Goal: Task Accomplishment & Management: Manage account settings

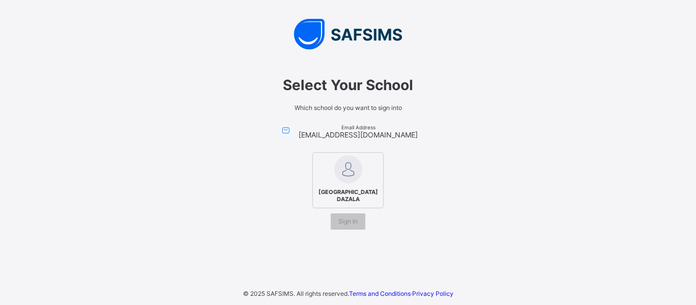
click at [364, 193] on span "[GEOGRAPHIC_DATA] DAZALA" at bounding box center [348, 195] width 65 height 19
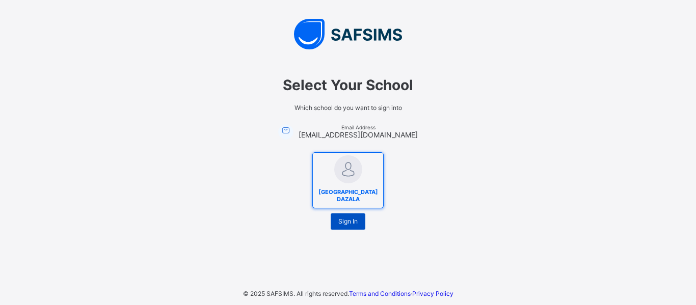
click at [357, 227] on div "Sign In" at bounding box center [348, 222] width 35 height 16
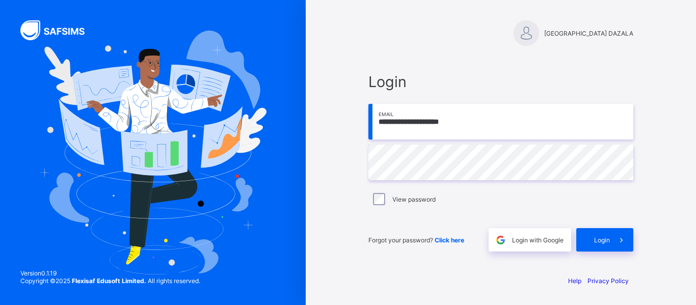
click at [389, 202] on div "View password" at bounding box center [501, 199] width 260 height 12
click at [628, 250] on span at bounding box center [621, 239] width 23 height 23
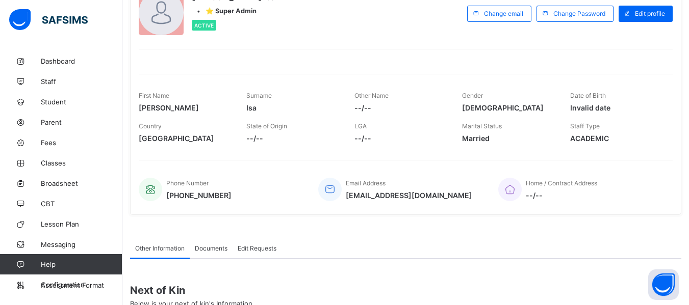
scroll to position [102, 0]
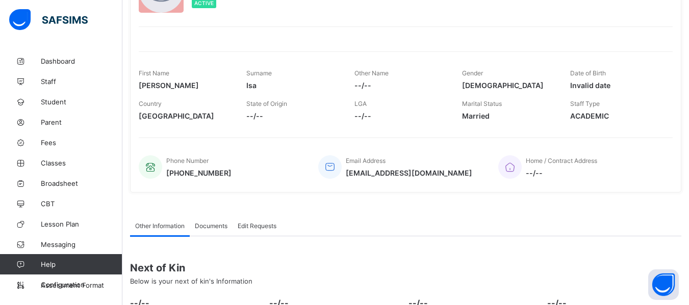
click at [367, 86] on span "--/--" at bounding box center [400, 85] width 92 height 9
click at [369, 85] on span "--/--" at bounding box center [400, 85] width 92 height 9
click at [386, 81] on span "--/--" at bounding box center [400, 85] width 92 height 9
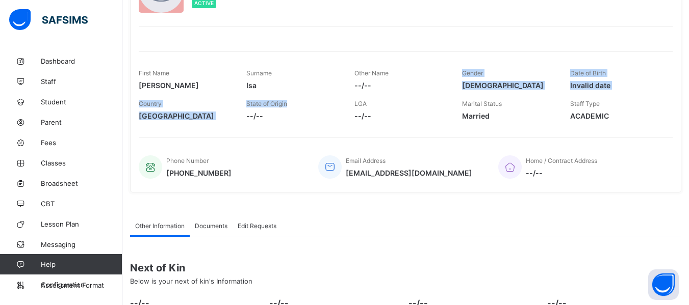
drag, startPoint x: 327, startPoint y: 97, endPoint x: 213, endPoint y: 83, distance: 115.0
click at [283, 93] on div "First Name Dauda Chiniban Surname Isa Other Name --/-- Gender Male Date of Birt…" at bounding box center [406, 79] width 534 height 31
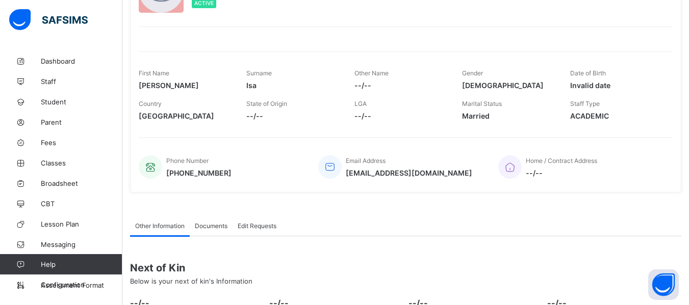
click at [489, 116] on span "Married" at bounding box center [508, 116] width 92 height 9
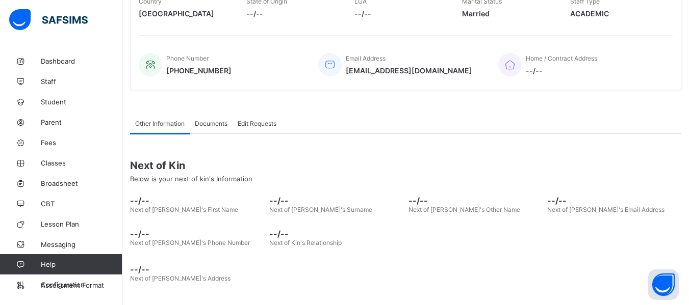
scroll to position [0, 0]
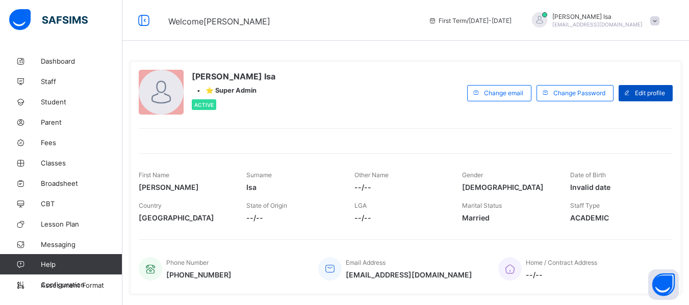
click at [650, 96] on span "Edit profile" at bounding box center [650, 93] width 30 height 8
select select "**"
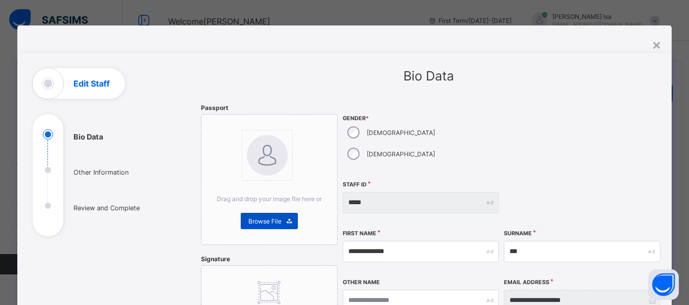
click at [275, 215] on div "Browse File" at bounding box center [269, 221] width 57 height 16
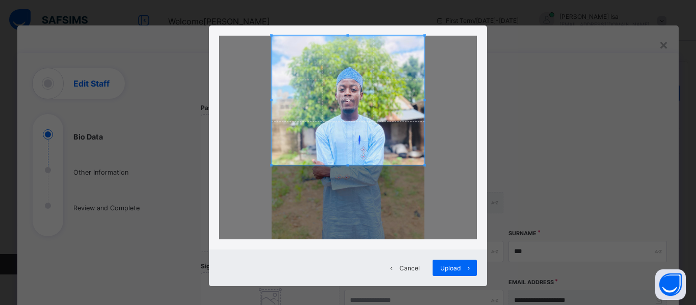
click at [424, 165] on span at bounding box center [425, 165] width 3 height 3
click at [424, 61] on div at bounding box center [348, 138] width 258 height 204
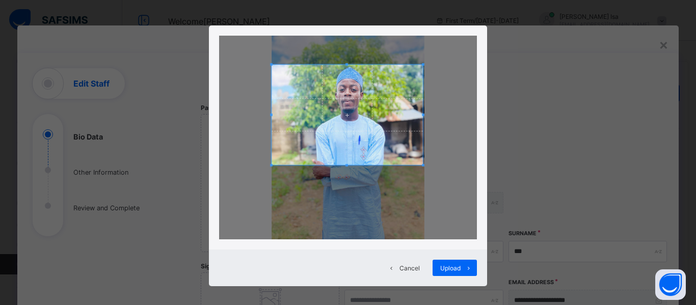
click at [422, 65] on span at bounding box center [423, 64] width 3 height 3
click at [474, 269] on span at bounding box center [469, 268] width 16 height 16
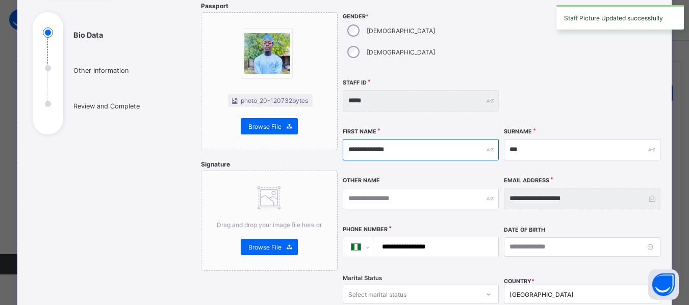
drag, startPoint x: 427, startPoint y: 132, endPoint x: 368, endPoint y: 138, distance: 59.4
click at [368, 139] on input "**********" at bounding box center [421, 149] width 156 height 21
type input "*****"
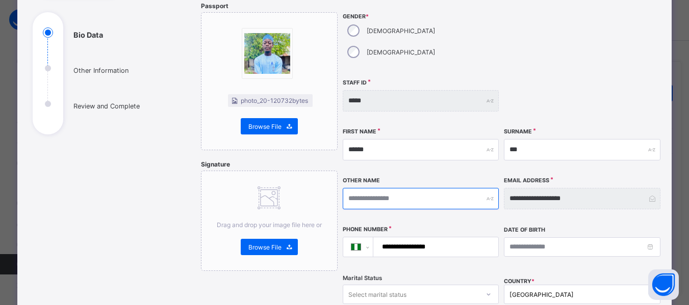
click at [363, 188] on input "text" at bounding box center [421, 198] width 156 height 21
paste input "********"
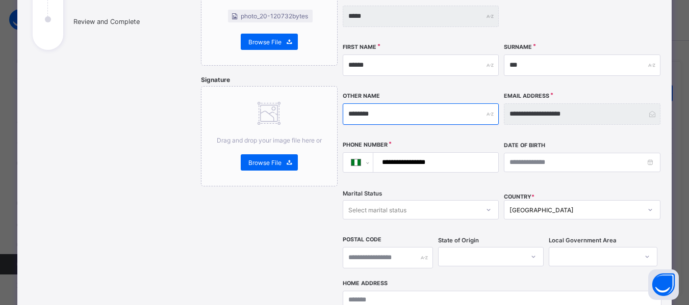
scroll to position [204, 0]
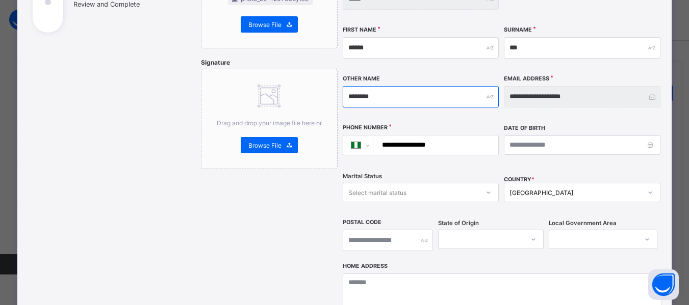
type input "********"
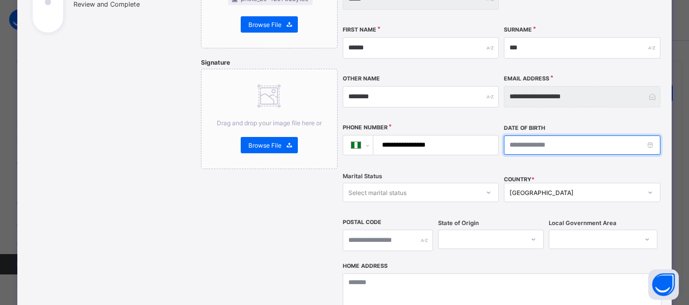
click at [549, 136] on input at bounding box center [582, 145] width 156 height 19
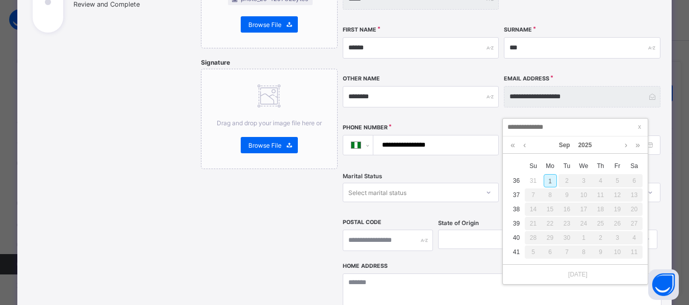
type input "*"
type input "**********"
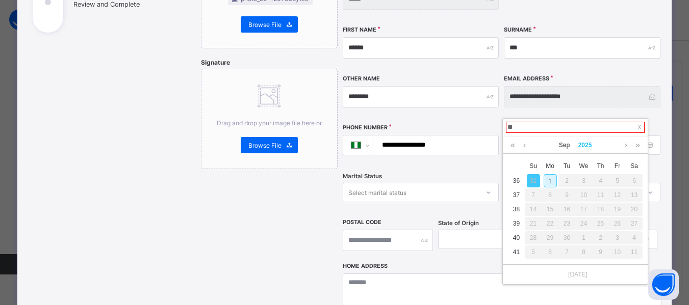
type input "**********"
click at [585, 145] on link "2025" at bounding box center [585, 145] width 22 height 17
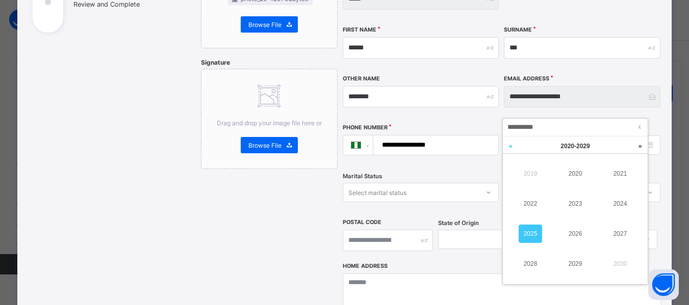
click at [512, 148] on link at bounding box center [510, 146] width 15 height 19
click at [512, 147] on link at bounding box center [510, 146] width 15 height 19
click at [511, 147] on link at bounding box center [510, 146] width 15 height 19
click at [534, 262] on link "1998" at bounding box center [529, 264] width 23 height 18
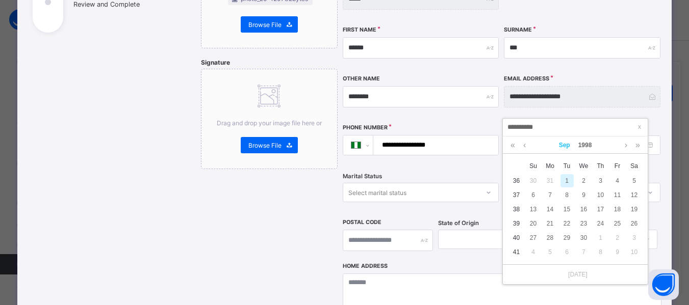
click at [570, 150] on link "Sep" at bounding box center [564, 145] width 19 height 17
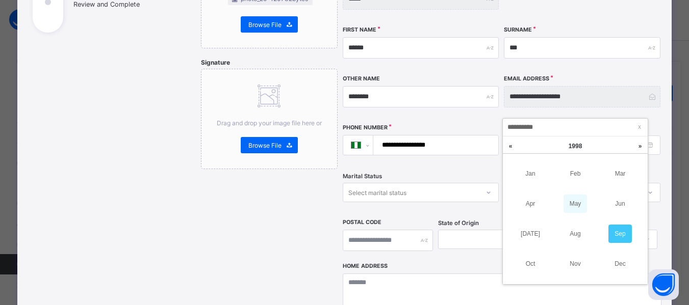
click at [573, 199] on link "May" at bounding box center [574, 204] width 23 height 18
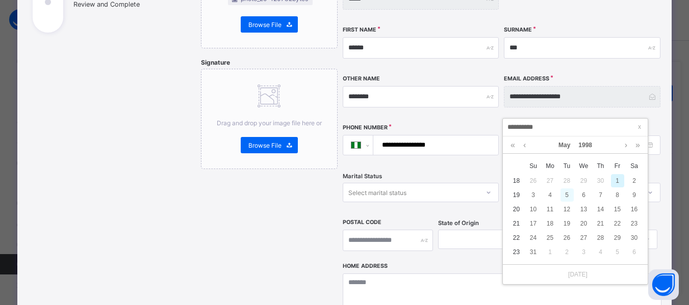
click at [570, 192] on div "5" at bounding box center [566, 195] width 13 height 13
type input "**********"
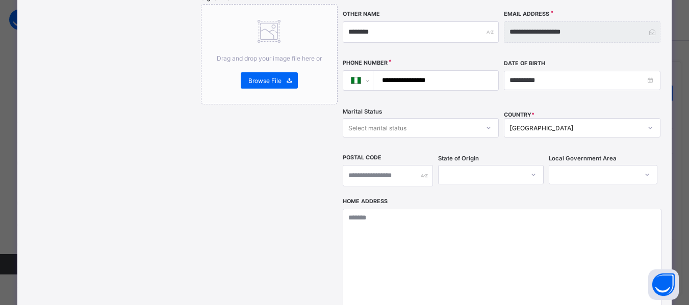
scroll to position [306, 0]
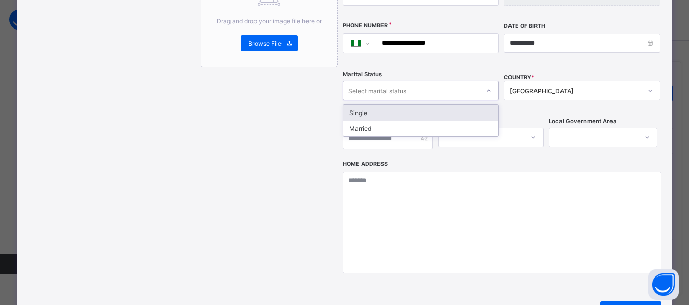
click at [403, 81] on div "Select marital status" at bounding box center [377, 90] width 58 height 19
click at [389, 105] on div "Single" at bounding box center [420, 113] width 155 height 16
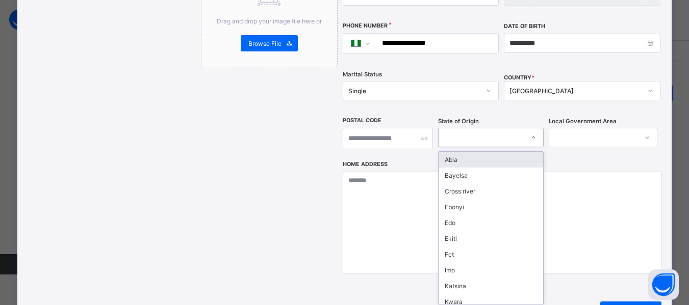
click at [475, 130] on div at bounding box center [480, 137] width 85 height 14
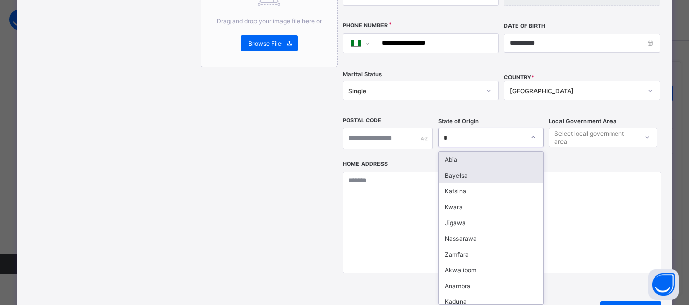
type input "**"
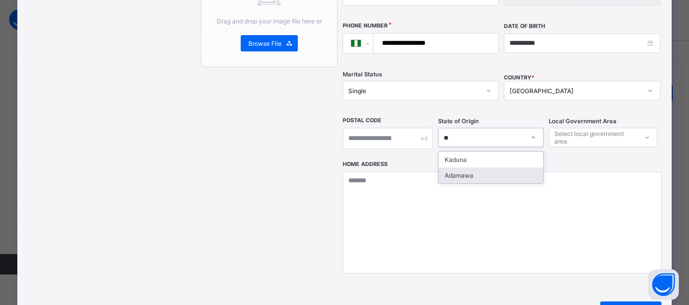
click at [469, 168] on div "Adamawa" at bounding box center [490, 176] width 104 height 16
click at [619, 128] on div "Select local government area" at bounding box center [595, 137] width 82 height 19
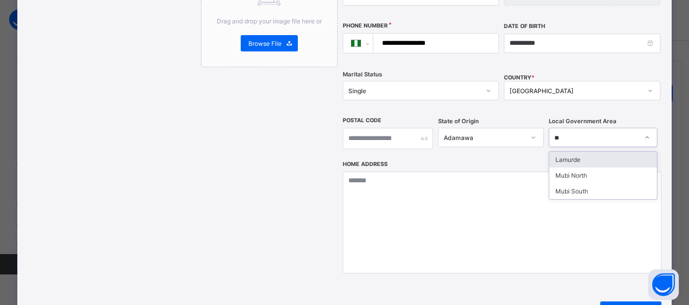
type input "***"
click at [613, 152] on div "Mubi North" at bounding box center [603, 160] width 108 height 16
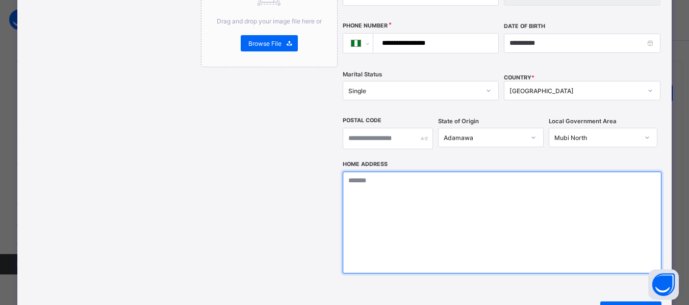
click at [376, 172] on textarea at bounding box center [502, 223] width 319 height 102
type textarea "*"
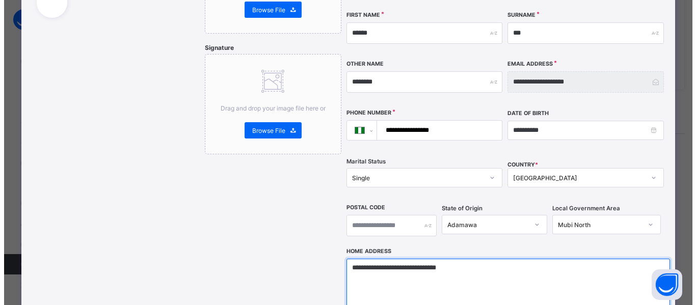
scroll to position [408, 0]
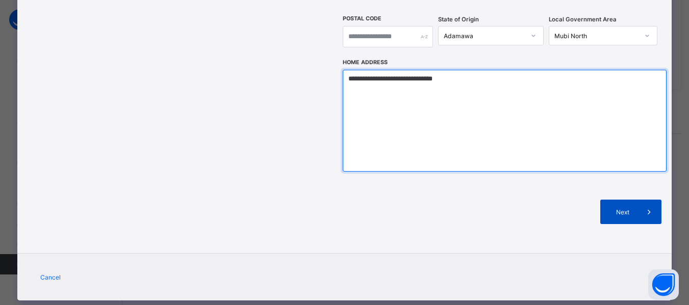
type textarea "**********"
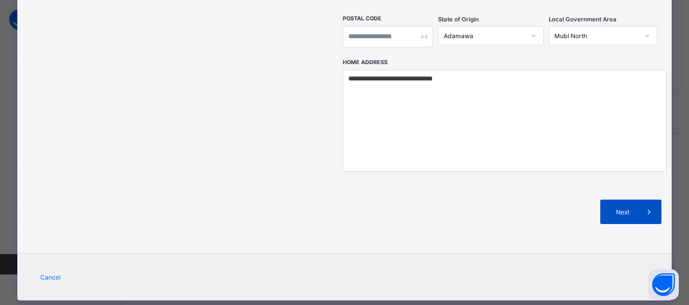
click at [654, 207] on icon at bounding box center [648, 212] width 11 height 10
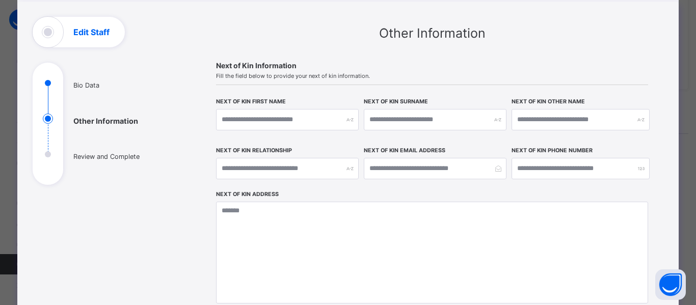
scroll to position [22, 0]
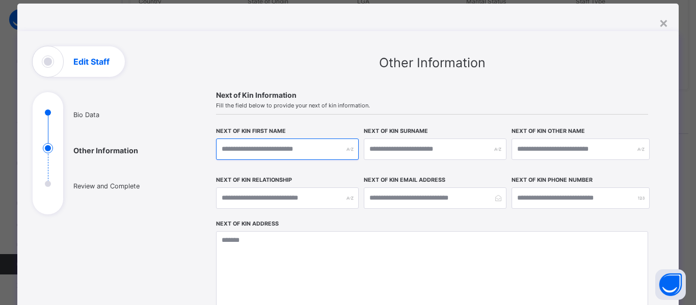
click at [291, 150] on input "text" at bounding box center [287, 149] width 143 height 21
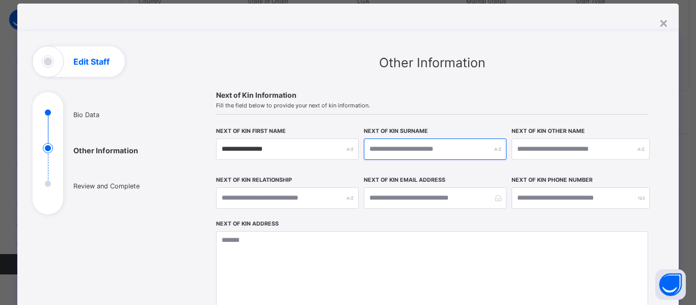
click at [425, 150] on input "text" at bounding box center [435, 149] width 143 height 21
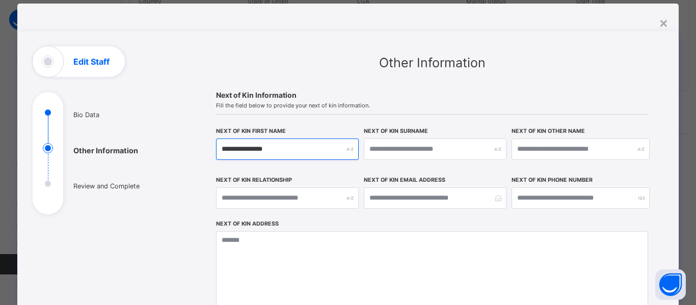
click at [323, 155] on input "**********" at bounding box center [287, 149] width 143 height 21
type input "*****"
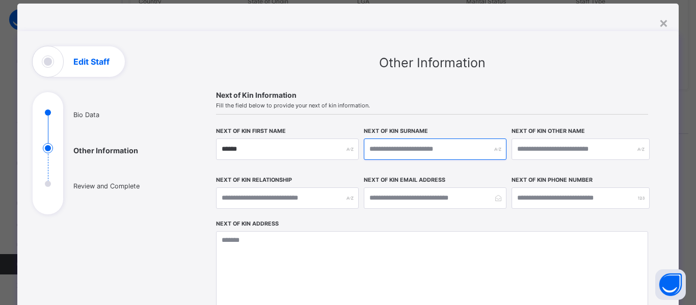
click at [404, 145] on input "text" at bounding box center [435, 149] width 143 height 21
type input "***"
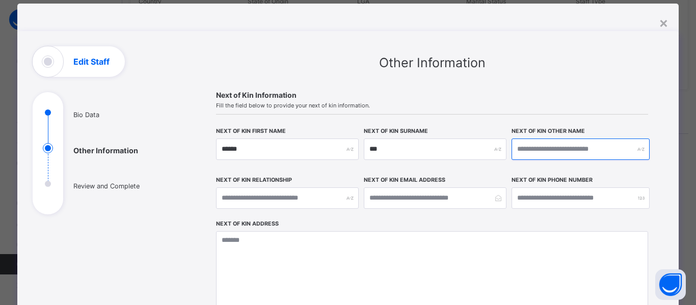
click at [534, 149] on input "text" at bounding box center [581, 149] width 138 height 21
type input "********"
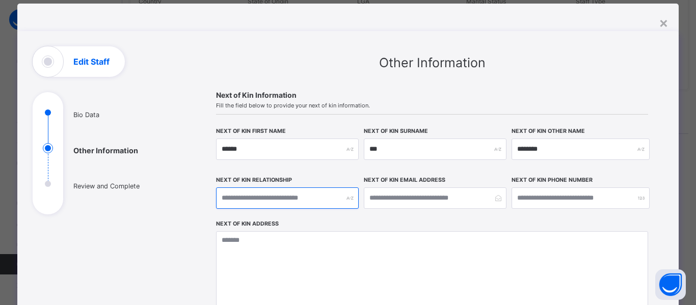
click at [291, 191] on input "text" at bounding box center [287, 198] width 143 height 21
type input "*******"
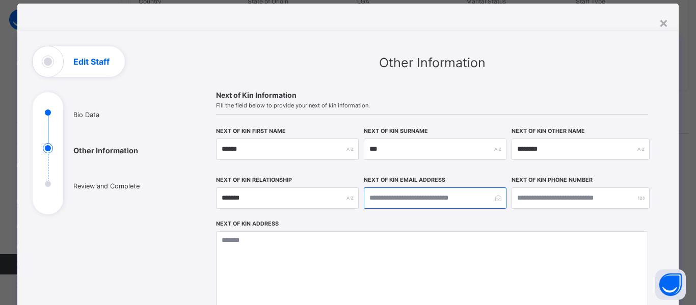
click at [430, 204] on input "email" at bounding box center [435, 198] width 143 height 21
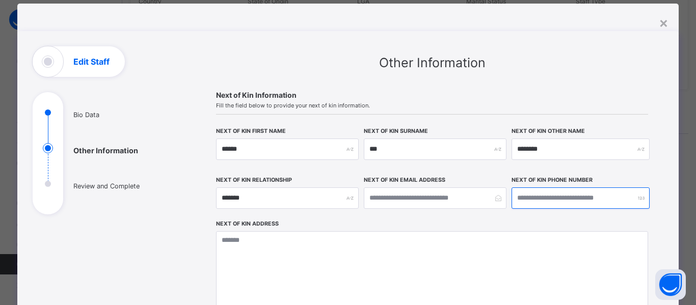
click at [548, 196] on input "number" at bounding box center [581, 198] width 138 height 21
type input "**********"
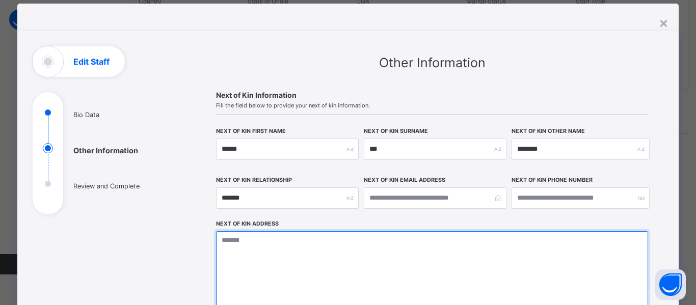
click at [338, 238] on textarea at bounding box center [432, 282] width 432 height 102
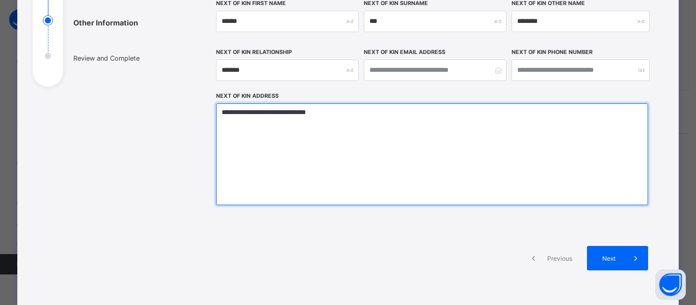
scroll to position [226, 0]
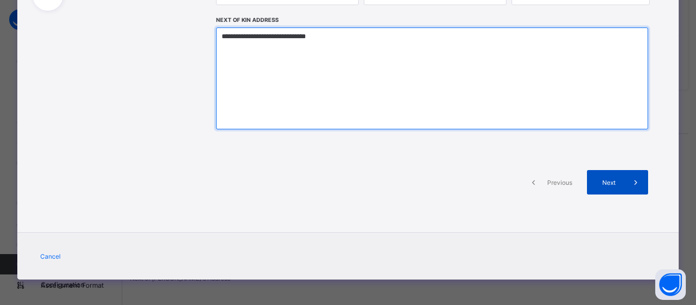
type textarea "**********"
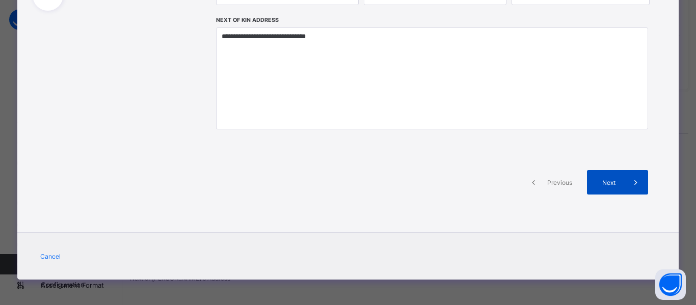
click at [635, 189] on span at bounding box center [636, 182] width 24 height 24
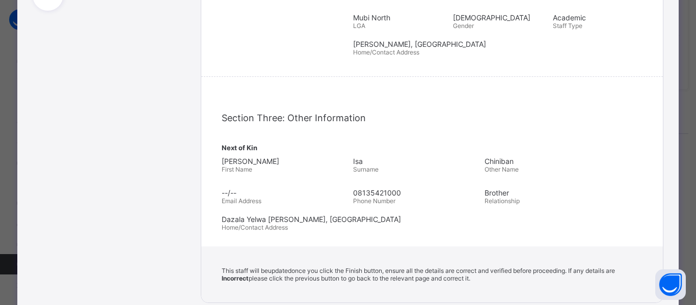
scroll to position [328, 0]
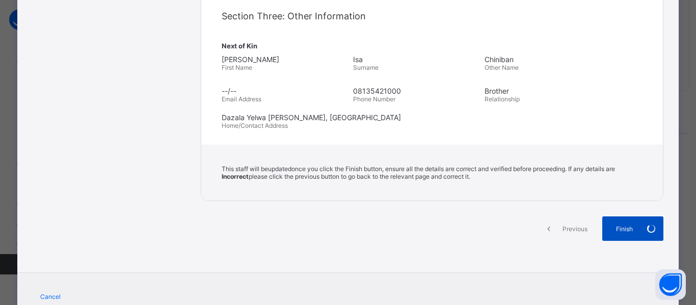
click at [639, 234] on span at bounding box center [651, 229] width 24 height 24
click at [631, 230] on div "Finish" at bounding box center [632, 229] width 61 height 24
click at [629, 229] on span "Finish" at bounding box center [624, 229] width 29 height 8
click at [629, 229] on div "Finish" at bounding box center [632, 229] width 61 height 24
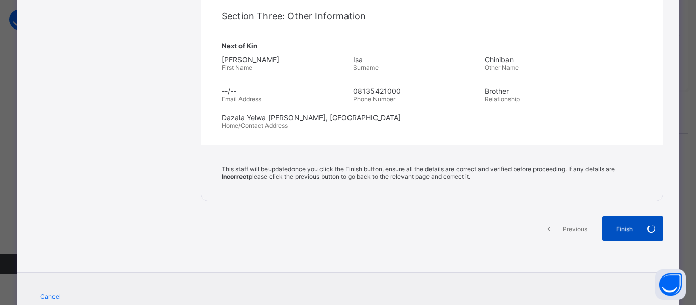
click at [628, 229] on div "Finish" at bounding box center [632, 229] width 61 height 24
click at [627, 228] on span "Finish" at bounding box center [624, 229] width 29 height 8
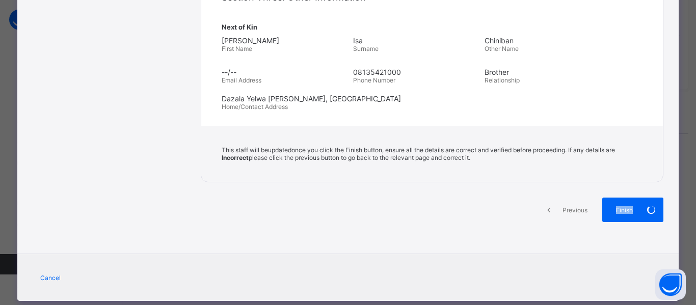
scroll to position [368, 0]
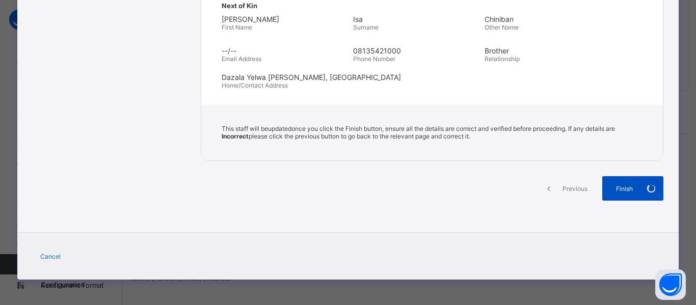
click at [617, 186] on div "Finish" at bounding box center [632, 188] width 61 height 24
click at [623, 183] on div "Finish" at bounding box center [632, 188] width 61 height 24
click at [622, 190] on span "Finish" at bounding box center [624, 189] width 29 height 8
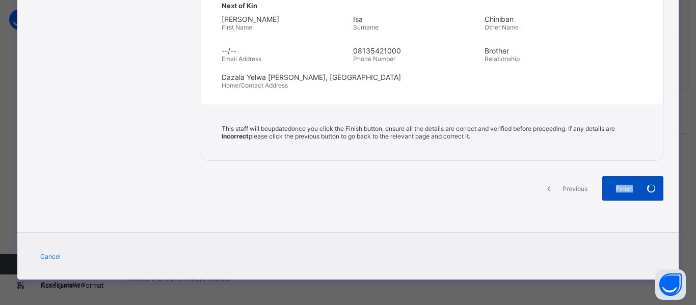
click at [621, 188] on div "Finish" at bounding box center [632, 188] width 61 height 24
click at [620, 187] on div "Finish" at bounding box center [632, 188] width 61 height 24
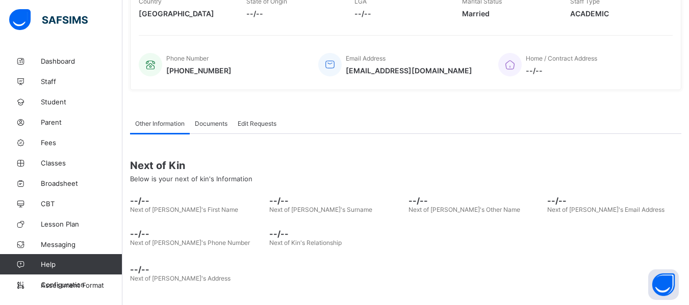
scroll to position [1, 0]
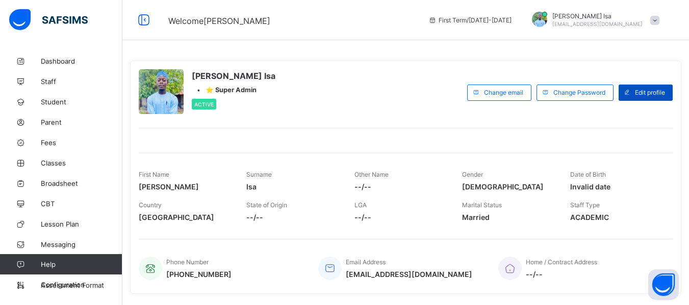
click at [660, 96] on div "Edit profile" at bounding box center [645, 93] width 54 height 16
select select "**"
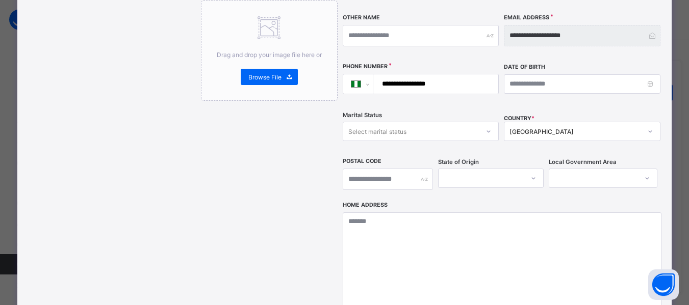
scroll to position [306, 0]
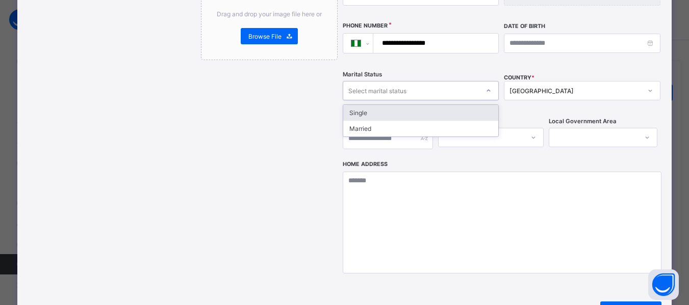
click at [431, 84] on div "Select marital status" at bounding box center [411, 91] width 136 height 14
click at [427, 105] on div "Single" at bounding box center [420, 113] width 155 height 16
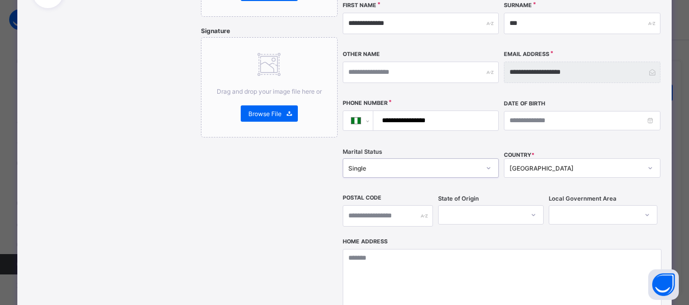
scroll to position [204, 0]
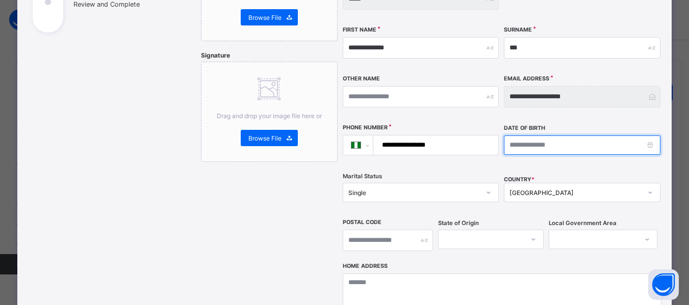
click at [544, 136] on input at bounding box center [582, 145] width 156 height 19
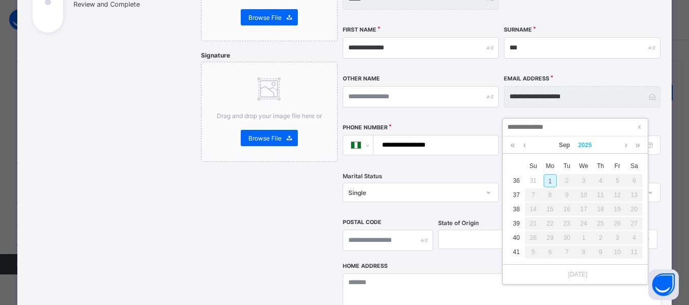
click at [591, 149] on link "2025" at bounding box center [585, 145] width 22 height 17
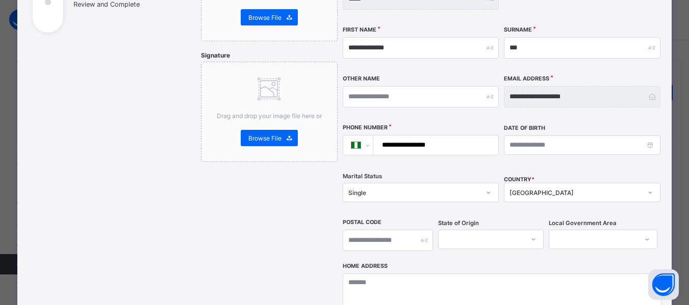
click at [502, 148] on div "**********" at bounding box center [502, 81] width 319 height 362
click at [507, 147] on div "**********" at bounding box center [502, 81] width 319 height 362
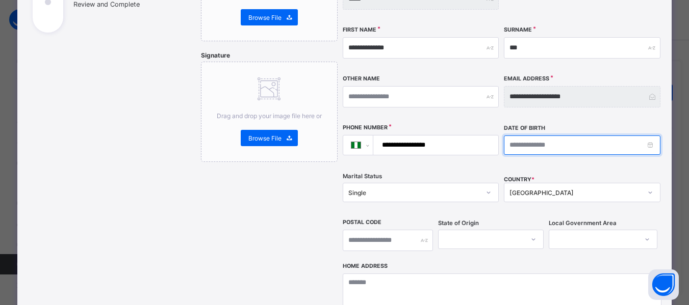
click at [525, 136] on input at bounding box center [582, 145] width 156 height 19
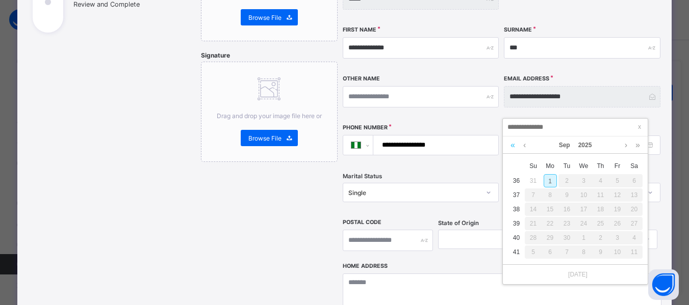
click at [515, 147] on link at bounding box center [513, 145] width 10 height 17
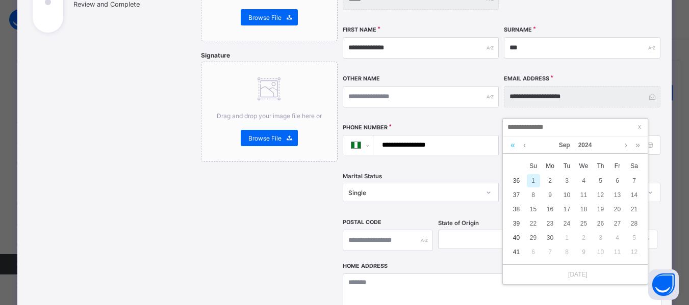
click at [515, 147] on link at bounding box center [513, 145] width 10 height 17
click at [640, 147] on link at bounding box center [638, 145] width 10 height 17
click at [580, 145] on link "2024" at bounding box center [585, 145] width 22 height 17
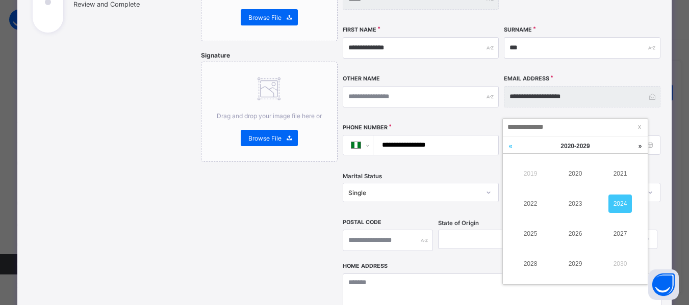
click at [512, 147] on link at bounding box center [510, 146] width 15 height 19
click at [509, 147] on link at bounding box center [510, 146] width 15 height 19
click at [540, 261] on link "1998" at bounding box center [529, 264] width 23 height 18
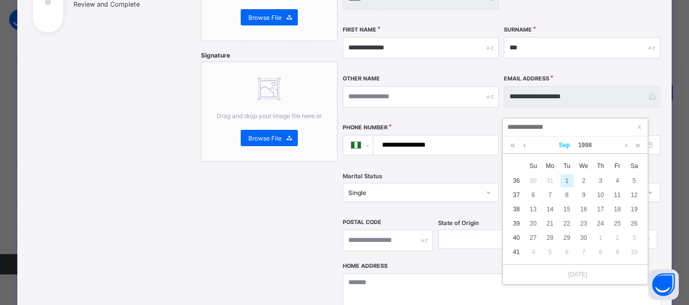
click at [567, 147] on link "Sep" at bounding box center [564, 145] width 19 height 17
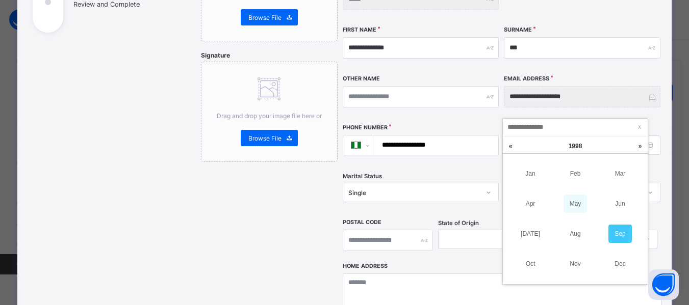
click at [576, 200] on link "May" at bounding box center [574, 204] width 23 height 18
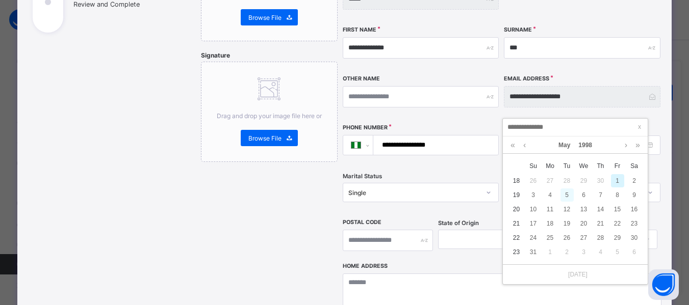
click at [570, 195] on div "5" at bounding box center [566, 195] width 13 height 13
type input "**********"
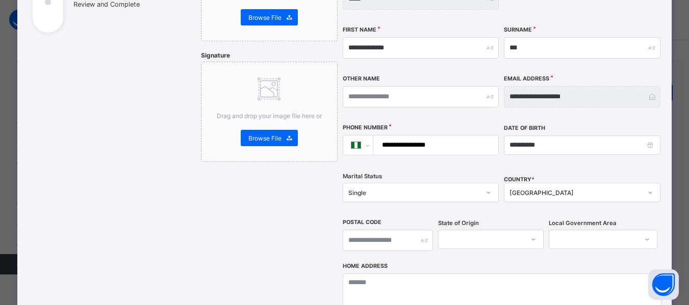
click at [502, 230] on div "State of Origin" at bounding box center [491, 241] width 106 height 44
click at [503, 230] on div "option Edo focused, 5 of 37. 37 results available. Use Up and Down to choose op…" at bounding box center [491, 239] width 106 height 19
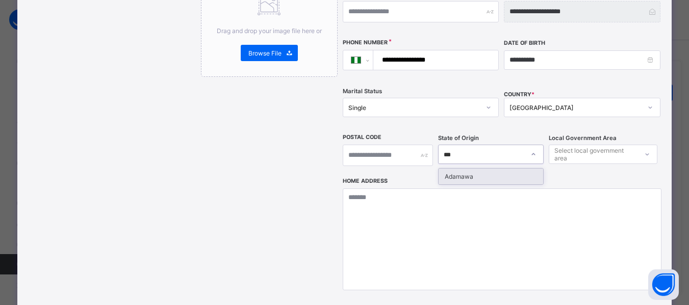
type input "****"
click at [488, 169] on div "Adamawa" at bounding box center [490, 177] width 104 height 16
click at [650, 149] on icon at bounding box center [647, 154] width 6 height 10
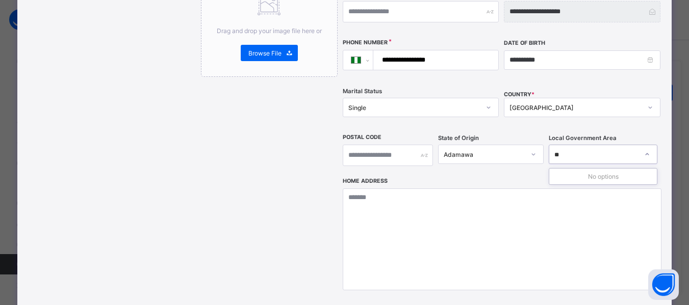
type input "*"
type input "********"
click at [624, 145] on div "Mubi Nor" at bounding box center [602, 154] width 109 height 19
click at [637, 147] on div at bounding box center [593, 154] width 88 height 14
click at [623, 169] on div "No options" at bounding box center [603, 177] width 108 height 16
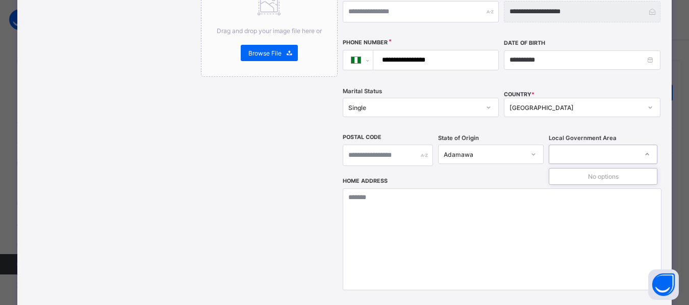
click at [562, 147] on div at bounding box center [593, 154] width 88 height 14
type input "****"
click at [570, 169] on div "Mubi North" at bounding box center [603, 177] width 108 height 16
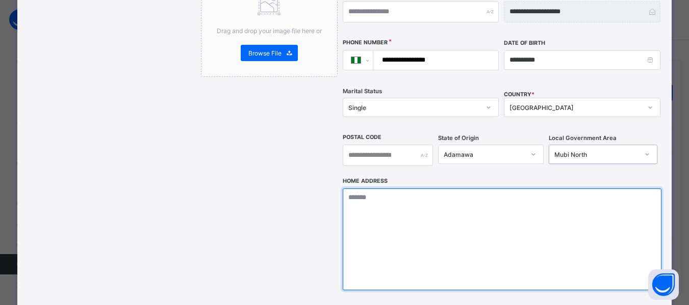
click at [380, 194] on textarea at bounding box center [502, 240] width 319 height 102
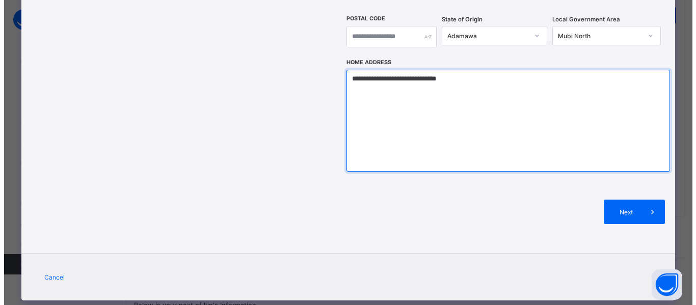
scroll to position [102, 0]
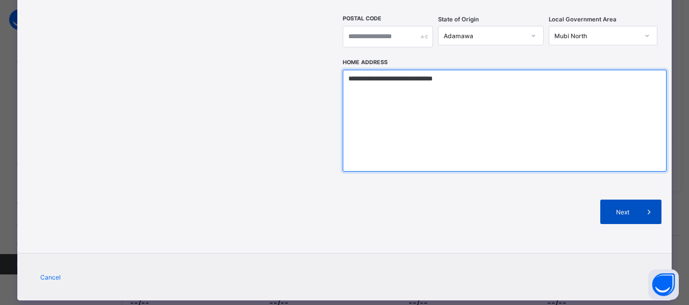
type textarea "**********"
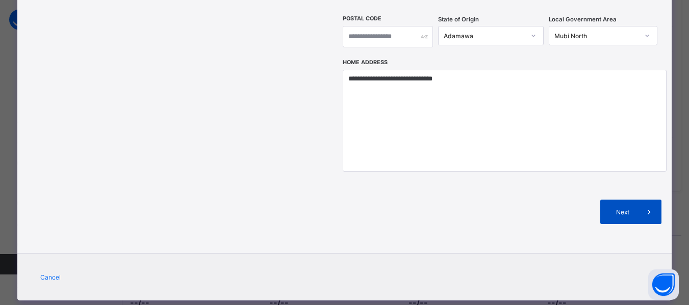
click at [638, 200] on span at bounding box center [649, 212] width 24 height 24
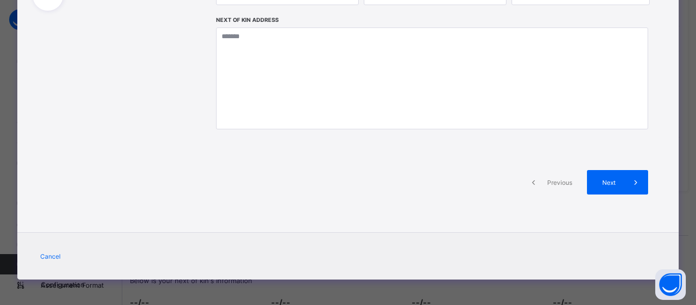
scroll to position [0, 0]
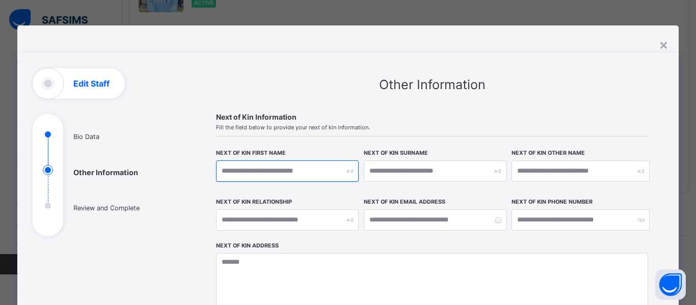
click at [283, 176] on input "text" at bounding box center [287, 171] width 143 height 21
type input "*****"
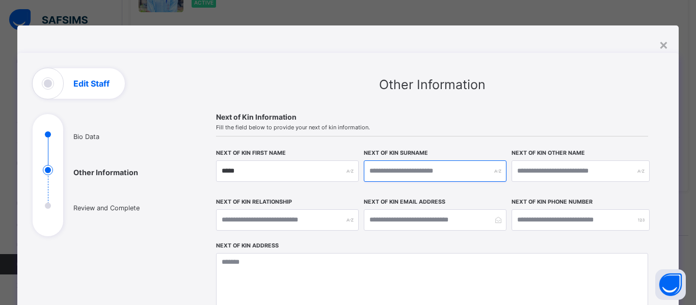
drag, startPoint x: 402, startPoint y: 162, endPoint x: 402, endPoint y: 168, distance: 6.6
click at [402, 162] on input "text" at bounding box center [435, 171] width 143 height 21
type input "***"
click at [584, 182] on div "Next of Kin Other Name" at bounding box center [581, 171] width 138 height 44
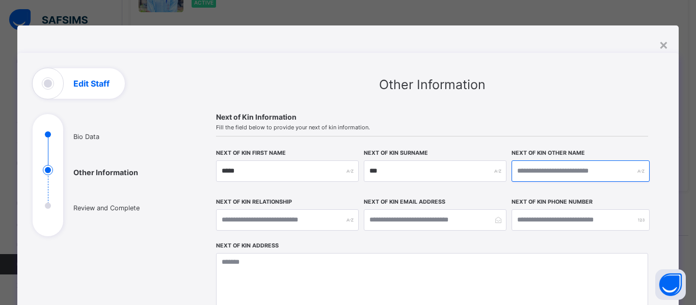
click at [587, 174] on input "text" at bounding box center [581, 171] width 138 height 21
type input "******"
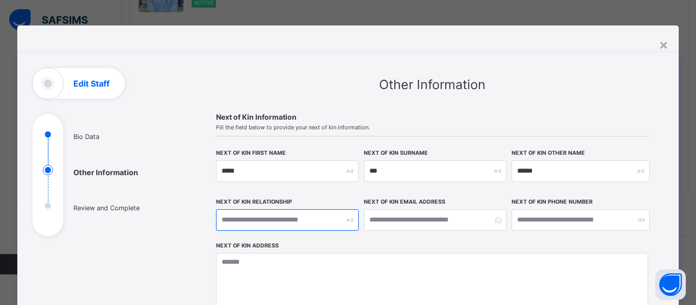
click at [273, 220] on input "text" at bounding box center [287, 219] width 143 height 21
click at [268, 222] on input "text" at bounding box center [287, 219] width 143 height 21
click at [256, 222] on input "text" at bounding box center [287, 219] width 143 height 21
type input "*******"
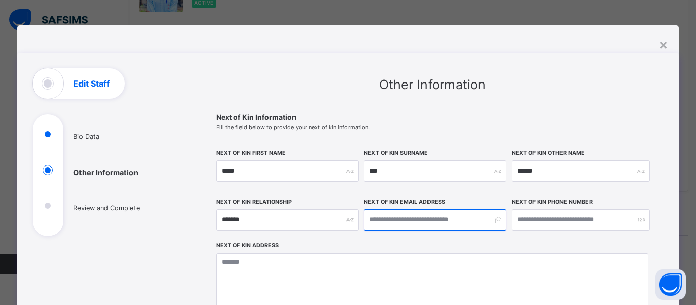
click at [389, 222] on input "email" at bounding box center [435, 219] width 143 height 21
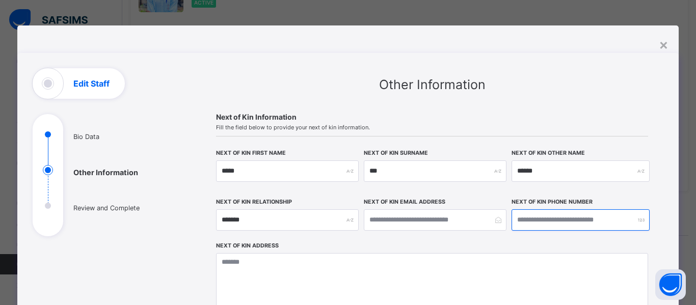
click at [563, 226] on input "number" at bounding box center [581, 219] width 138 height 21
type input "**********"
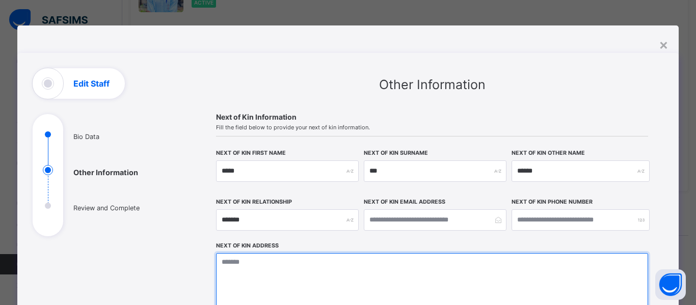
click at [216, 267] on textarea at bounding box center [432, 304] width 432 height 102
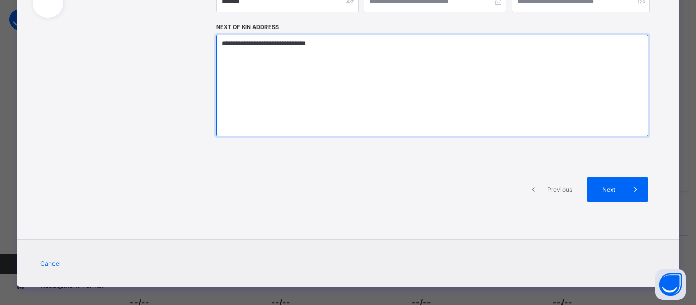
scroll to position [226, 0]
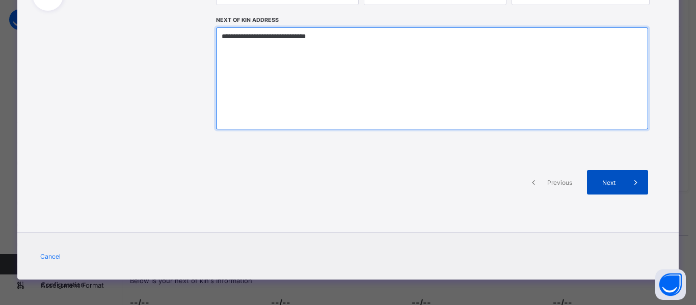
type textarea "**********"
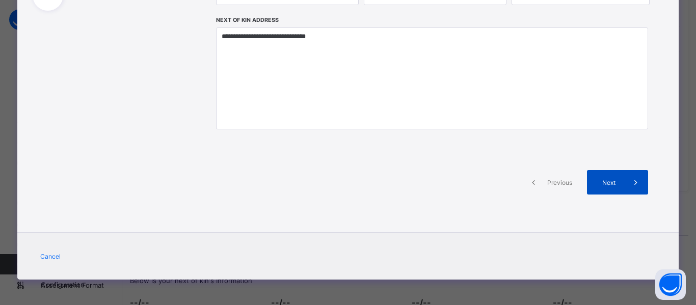
click at [611, 175] on div "Next" at bounding box center [617, 182] width 61 height 24
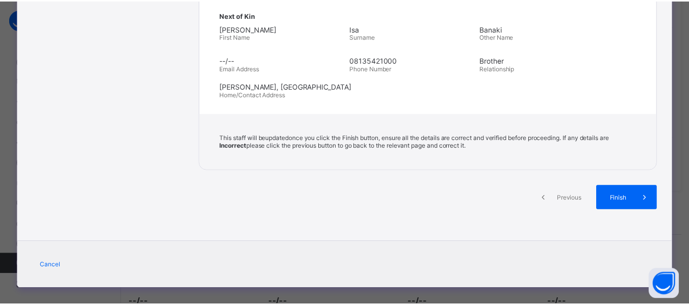
scroll to position [368, 0]
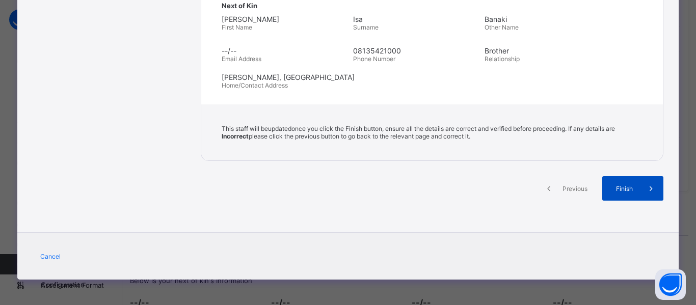
click at [643, 182] on span at bounding box center [651, 188] width 24 height 24
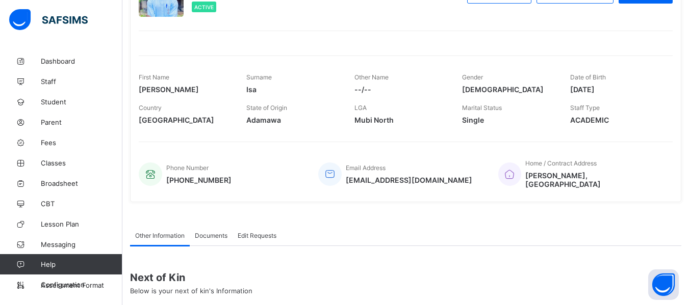
scroll to position [1, 0]
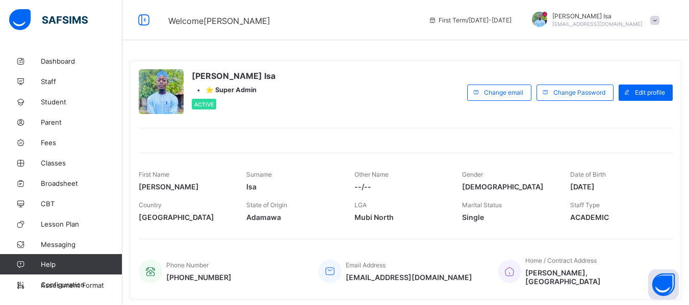
click at [200, 90] on div "• ⭐ Super Admin" at bounding box center [234, 90] width 84 height 8
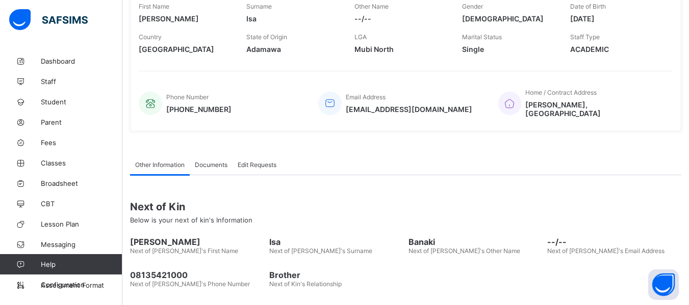
scroll to position [204, 0]
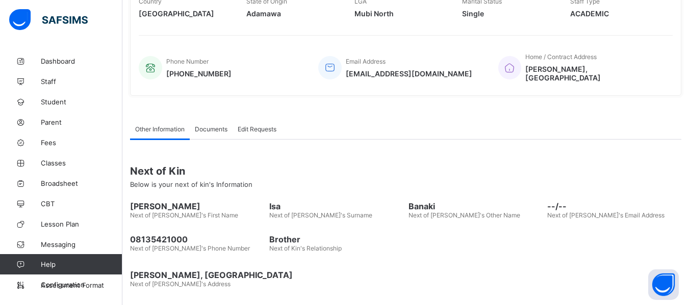
click at [218, 125] on span "Documents" at bounding box center [211, 129] width 33 height 8
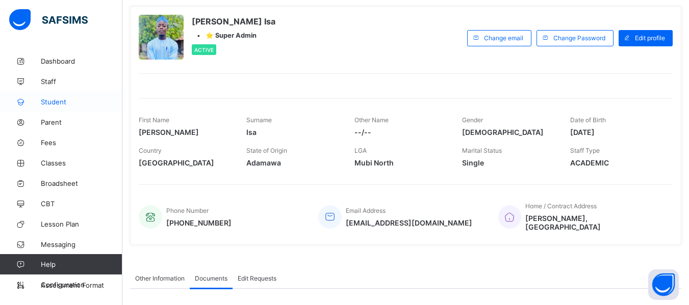
scroll to position [0, 0]
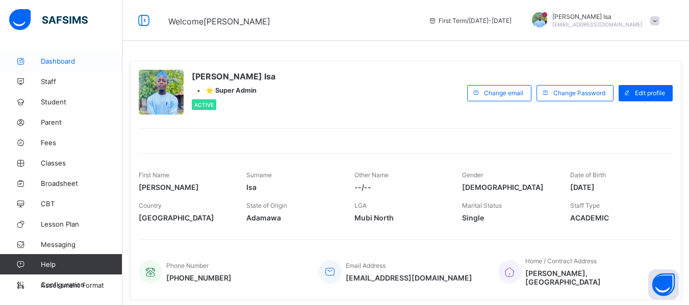
click at [60, 58] on span "Dashboard" at bounding box center [82, 61] width 82 height 8
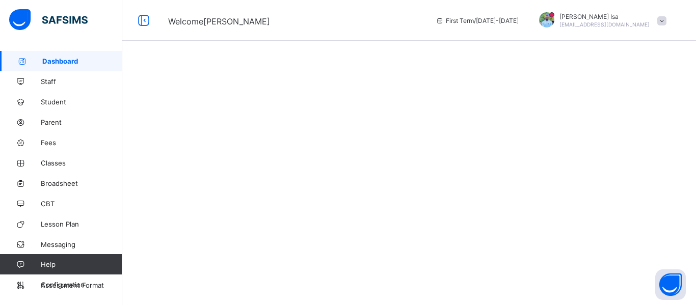
click at [581, 11] on div "First Term / 2025-2026 Dauda Chiniban Isa daudaisa91@gmail.com" at bounding box center [564, 20] width 266 height 41
click at [555, 20] on div at bounding box center [546, 19] width 15 height 15
click at [60, 86] on link "Staff" at bounding box center [61, 81] width 122 height 20
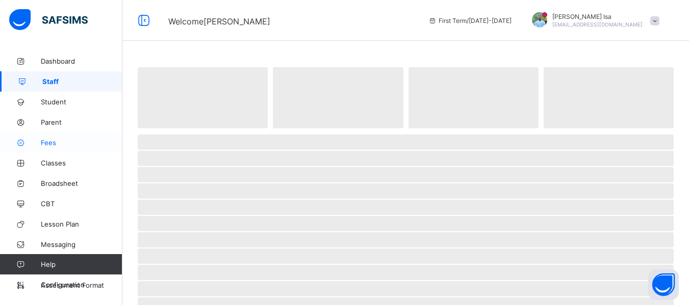
click at [43, 139] on span "Fees" at bounding box center [82, 143] width 82 height 8
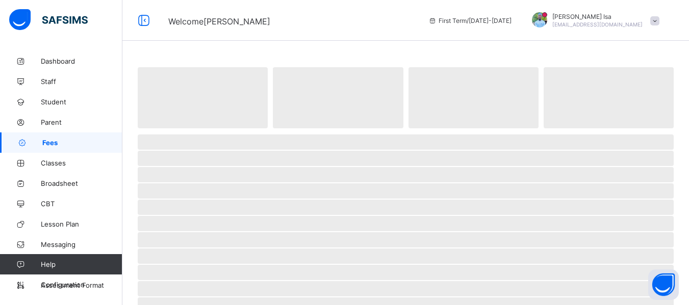
click at [43, 139] on span "Fees" at bounding box center [82, 143] width 80 height 8
click at [42, 139] on icon at bounding box center [22, 143] width 41 height 8
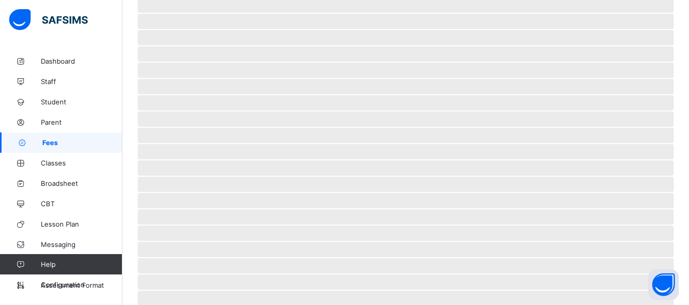
scroll to position [251, 0]
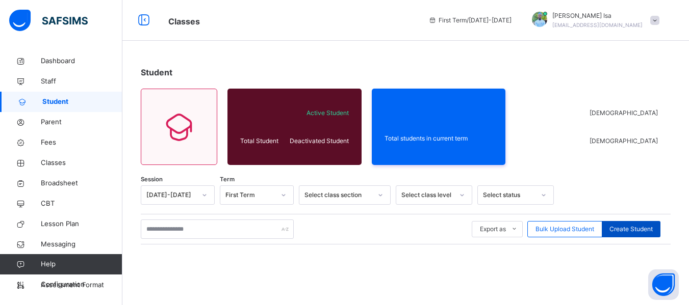
click at [646, 225] on span "Create Student" at bounding box center [630, 229] width 43 height 9
select select "**"
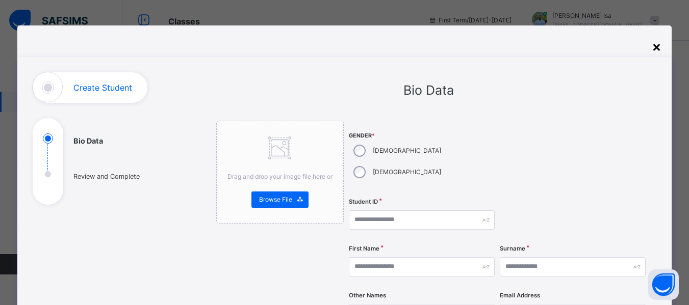
click at [658, 46] on div "×" at bounding box center [656, 46] width 10 height 21
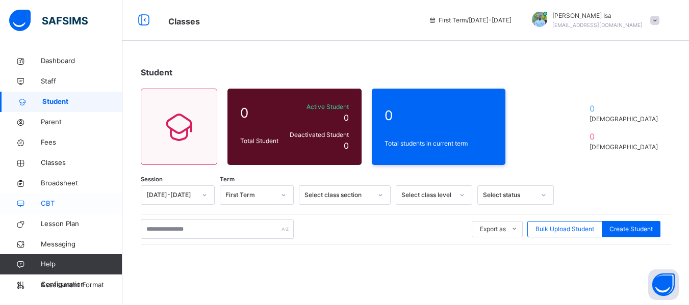
click at [54, 205] on span "CBT" at bounding box center [82, 204] width 82 height 10
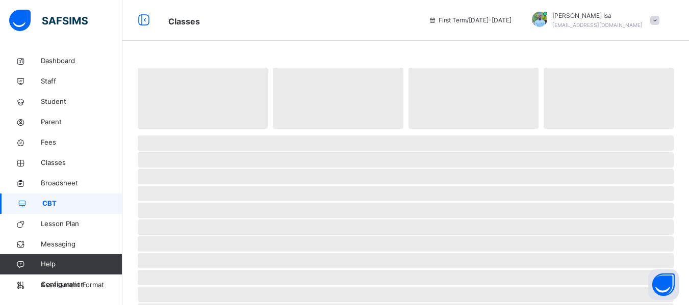
click at [54, 205] on span "CBT" at bounding box center [82, 204] width 80 height 10
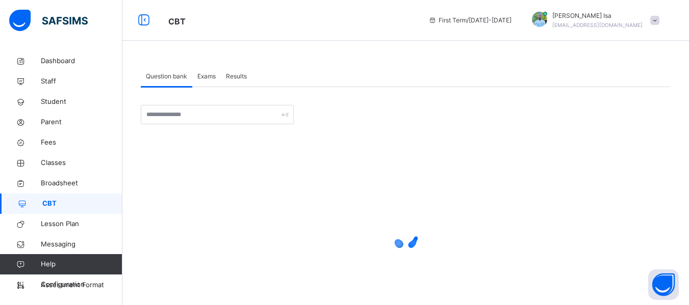
click at [25, 20] on img at bounding box center [48, 20] width 78 height 21
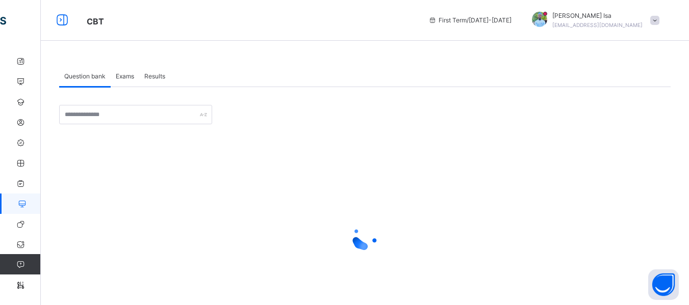
click at [19, 60] on icon at bounding box center [20, 62] width 41 height 8
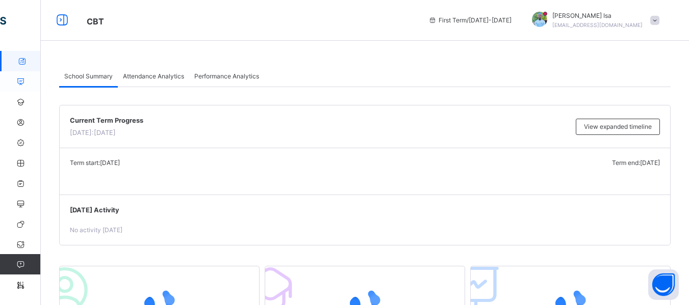
click at [19, 77] on link "Staff" at bounding box center [61, 81] width 122 height 20
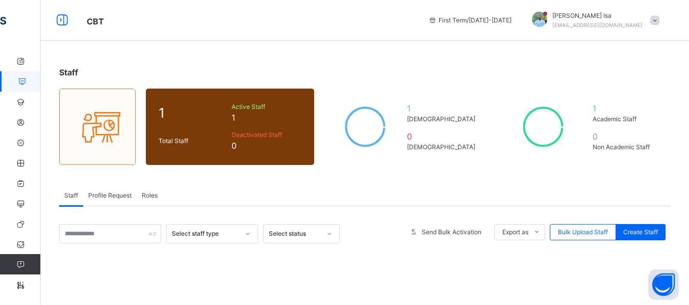
click at [659, 20] on span at bounding box center [654, 20] width 9 height 9
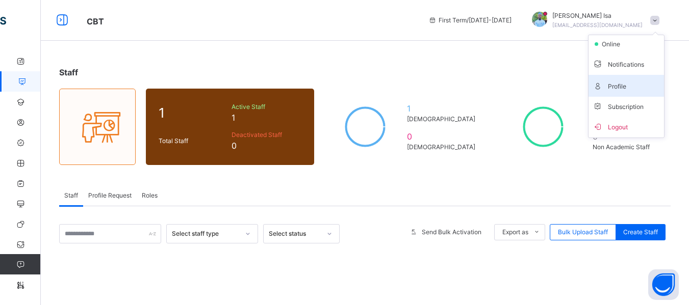
click at [636, 88] on span "Profile" at bounding box center [625, 86] width 67 height 14
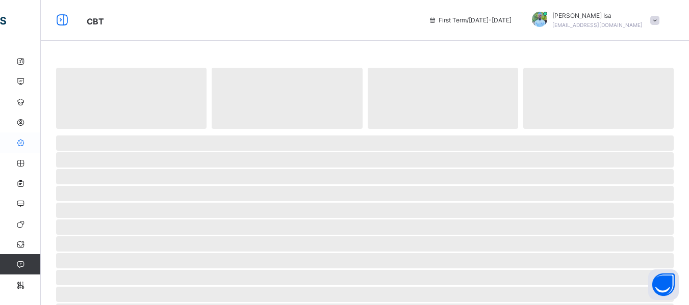
click at [23, 143] on icon at bounding box center [20, 143] width 41 height 8
click at [63, 16] on icon at bounding box center [62, 20] width 17 height 18
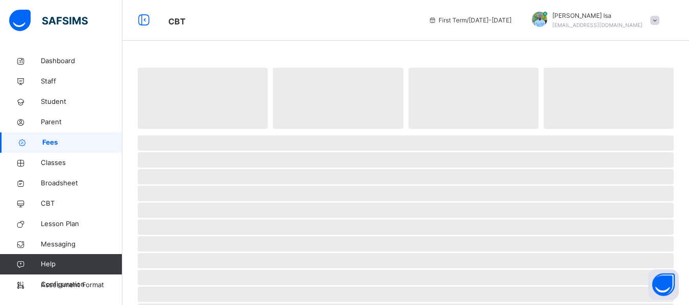
click at [659, 23] on span at bounding box center [654, 20] width 9 height 9
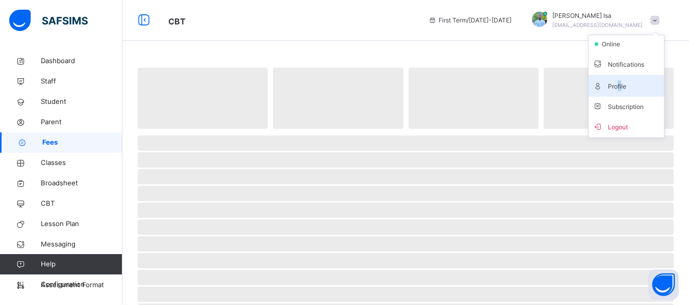
drag, startPoint x: 624, startPoint y: 83, endPoint x: 629, endPoint y: 84, distance: 5.3
click at [629, 84] on span "Profile" at bounding box center [625, 86] width 67 height 14
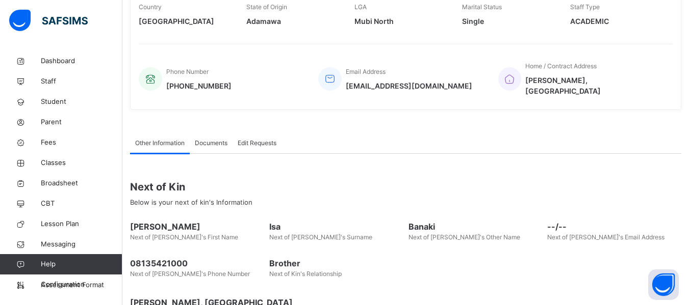
scroll to position [229, 0]
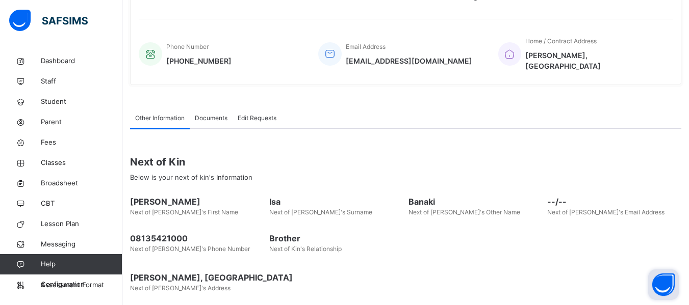
click at [671, 281] on button "Open asap" at bounding box center [663, 285] width 31 height 31
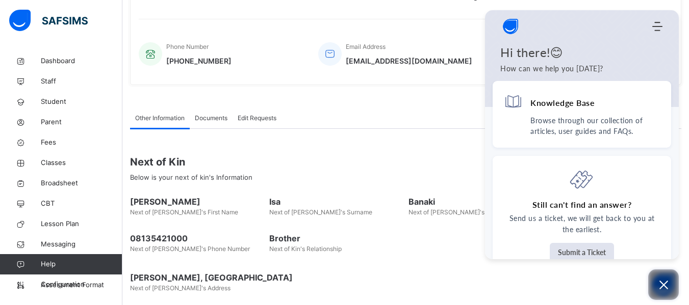
click at [671, 283] on button "Open asap" at bounding box center [663, 285] width 31 height 31
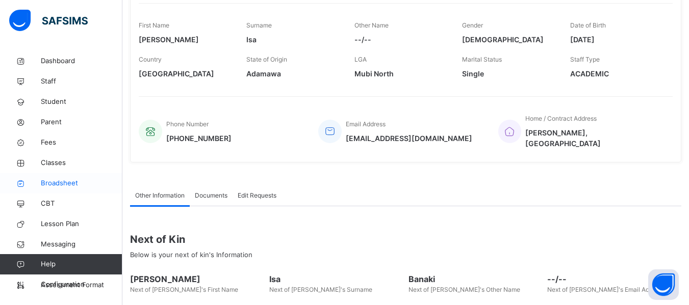
scroll to position [127, 0]
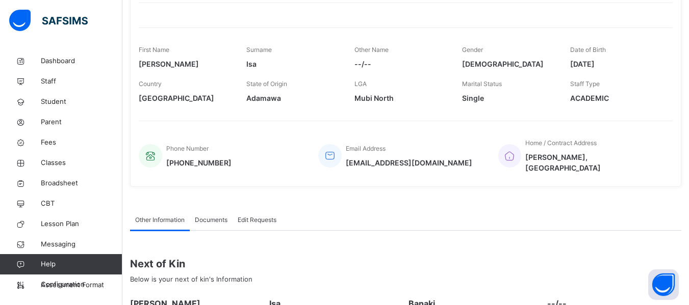
click at [207, 216] on span "Documents" at bounding box center [211, 220] width 33 height 9
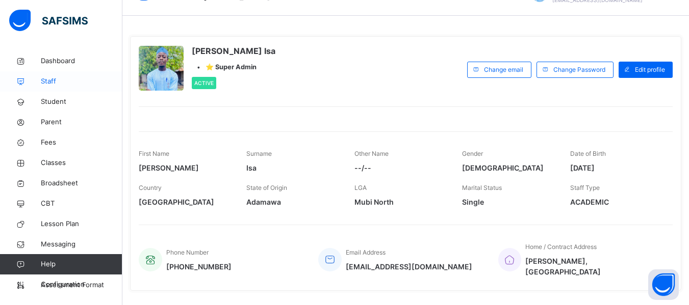
scroll to position [0, 0]
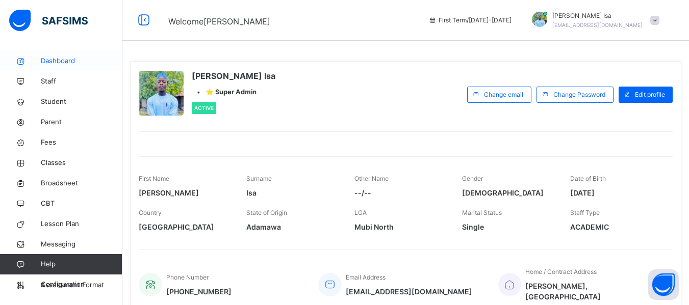
click at [55, 62] on span "Dashboard" at bounding box center [82, 61] width 82 height 10
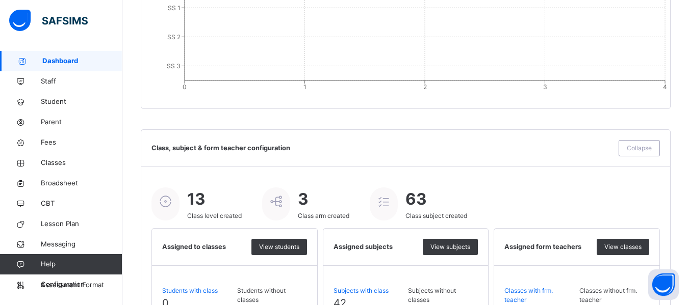
scroll to position [1195, 0]
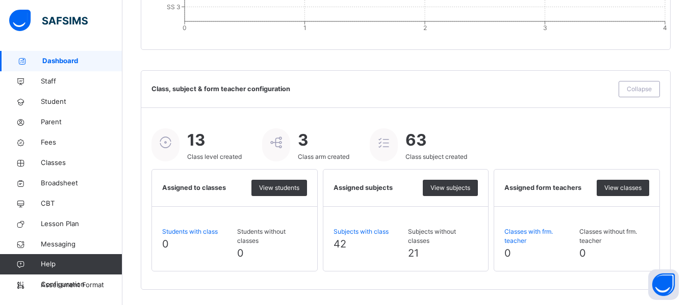
click at [283, 141] on icon at bounding box center [276, 142] width 18 height 15
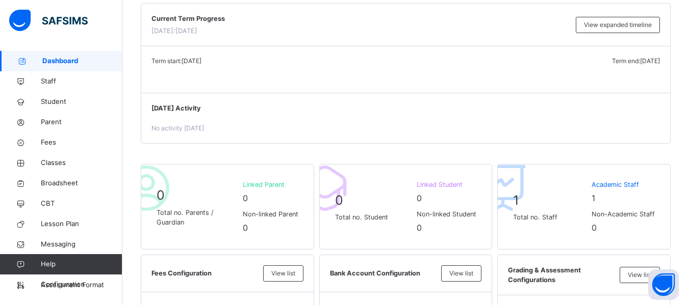
scroll to position [204, 0]
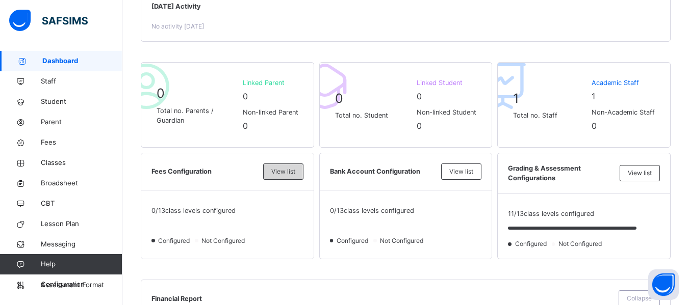
click at [278, 169] on span "View list" at bounding box center [283, 171] width 24 height 9
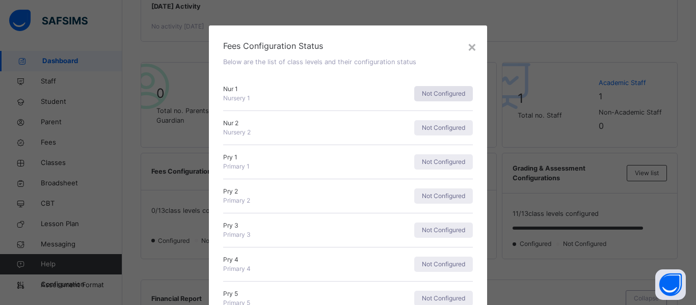
click at [427, 96] on span "Not Configured" at bounding box center [443, 93] width 43 height 9
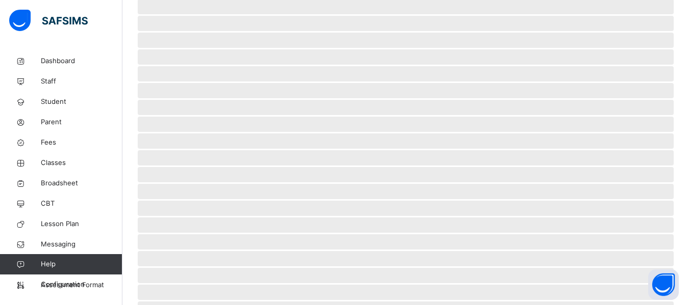
click at [427, 96] on span "‌" at bounding box center [406, 90] width 536 height 15
click at [62, 247] on span "Messaging" at bounding box center [82, 245] width 82 height 10
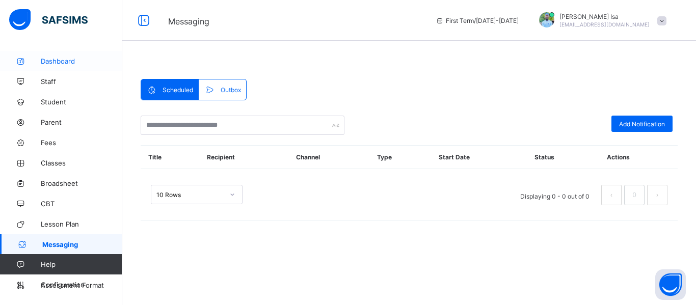
click at [87, 63] on span "Dashboard" at bounding box center [82, 61] width 82 height 8
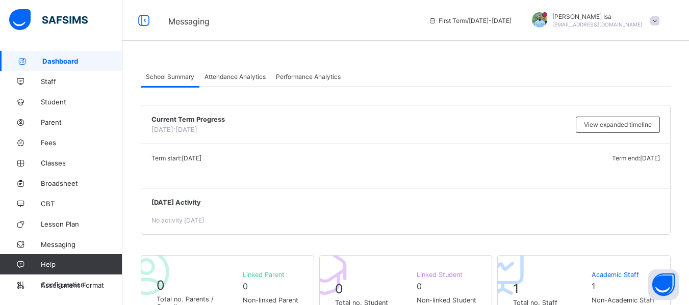
click at [514, 16] on div "First Term / [DATE]-[DATE]" at bounding box center [469, 20] width 93 height 41
click at [511, 19] on span "First Term / [DATE]-[DATE]" at bounding box center [469, 21] width 83 height 8
click at [609, 15] on span "[PERSON_NAME] Isa" at bounding box center [597, 17] width 90 height 8
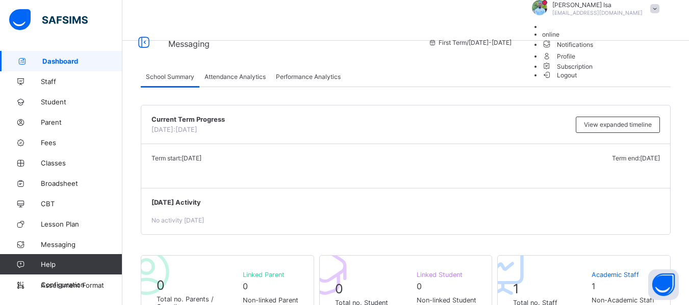
click at [624, 62] on span "Profile" at bounding box center [603, 56] width 122 height 12
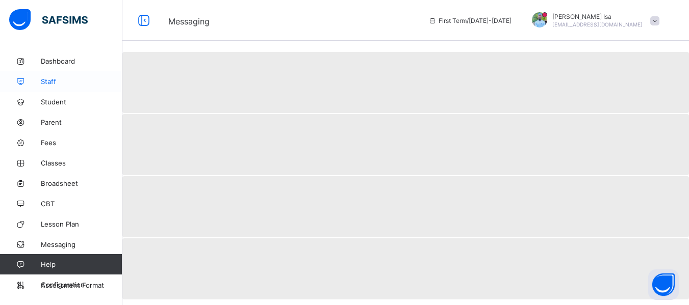
click at [43, 79] on span "Staff" at bounding box center [82, 81] width 82 height 8
click at [44, 80] on span "Staff" at bounding box center [82, 81] width 80 height 8
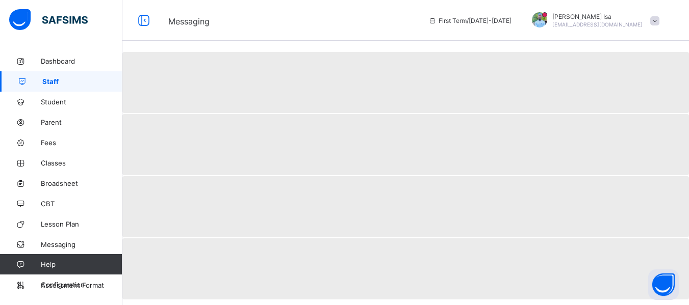
click at [44, 80] on span "Staff" at bounding box center [82, 81] width 80 height 8
drag, startPoint x: 58, startPoint y: 83, endPoint x: 43, endPoint y: 89, distance: 16.0
click at [43, 89] on link "Staff" at bounding box center [61, 81] width 122 height 20
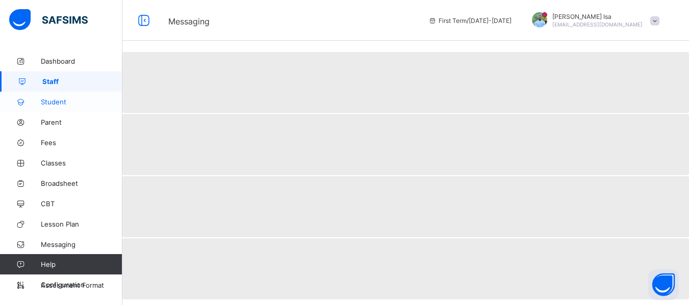
click at [46, 101] on span "Student" at bounding box center [82, 102] width 82 height 8
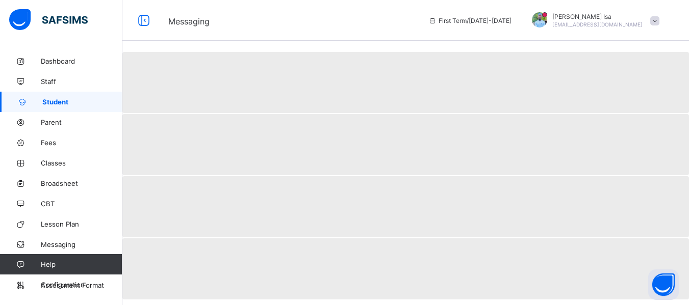
click at [46, 101] on span "Student" at bounding box center [82, 102] width 80 height 8
click at [45, 89] on link "Staff" at bounding box center [61, 81] width 122 height 20
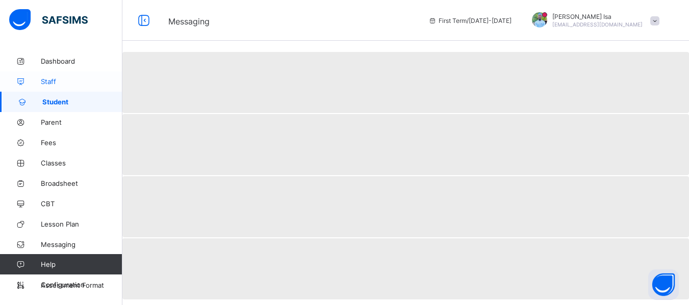
click at [45, 89] on link "Staff" at bounding box center [61, 81] width 122 height 20
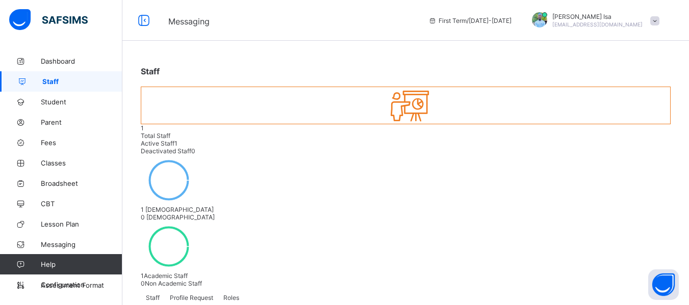
click at [210, 294] on span "Profile Request" at bounding box center [191, 298] width 43 height 8
click at [229, 294] on span "Roles" at bounding box center [231, 298] width 16 height 8
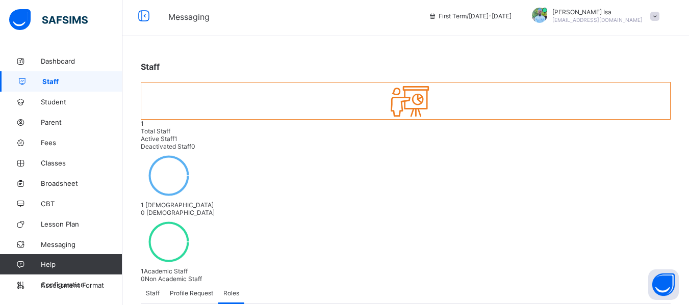
scroll to position [6, 0]
click at [70, 107] on link "Student" at bounding box center [61, 102] width 122 height 20
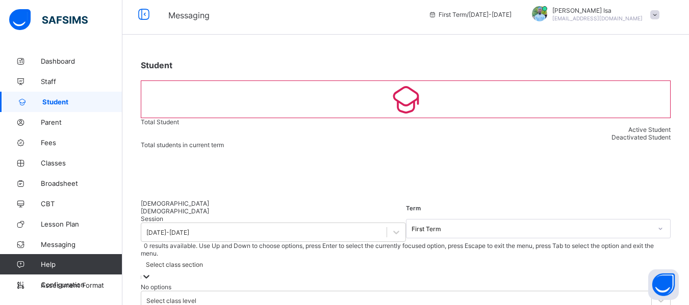
click at [203, 261] on div "Select class section" at bounding box center [174, 265] width 57 height 8
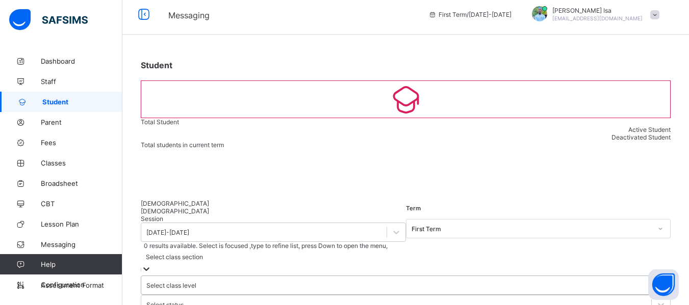
click at [651, 276] on div at bounding box center [660, 285] width 18 height 18
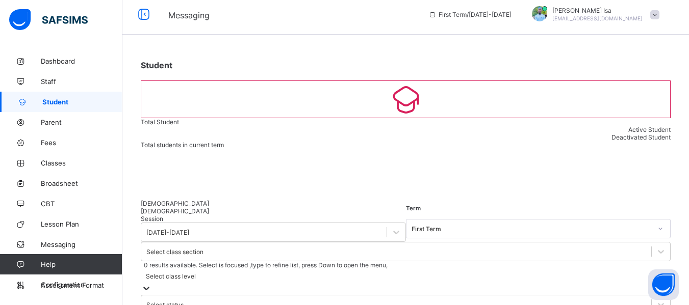
click at [151, 283] on div at bounding box center [146, 289] width 10 height 12
click at [384, 109] on icon at bounding box center [405, 99] width 43 height 37
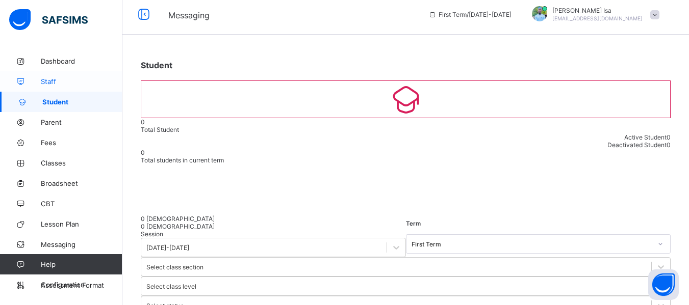
click at [52, 71] on link "Staff" at bounding box center [61, 81] width 122 height 20
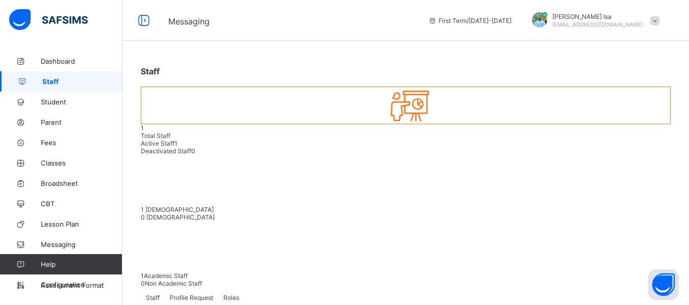
click at [57, 82] on span "Staff" at bounding box center [82, 81] width 80 height 8
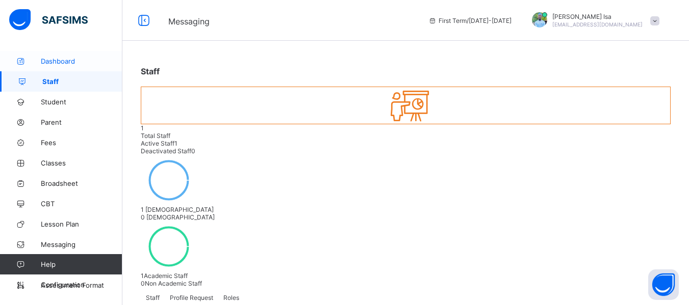
click at [58, 63] on span "Dashboard" at bounding box center [82, 61] width 82 height 8
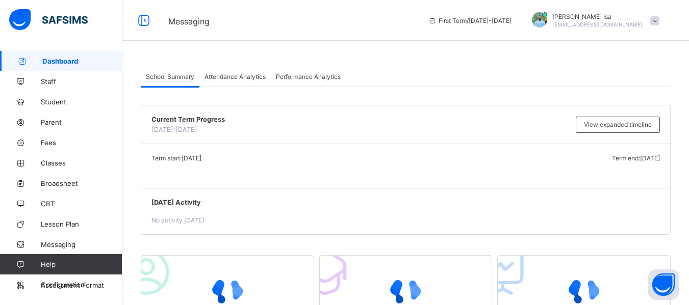
click at [58, 63] on span "Dashboard" at bounding box center [82, 61] width 80 height 8
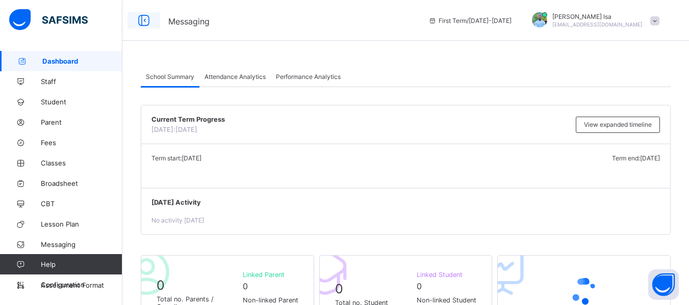
click at [143, 24] on icon at bounding box center [143, 20] width 17 height 15
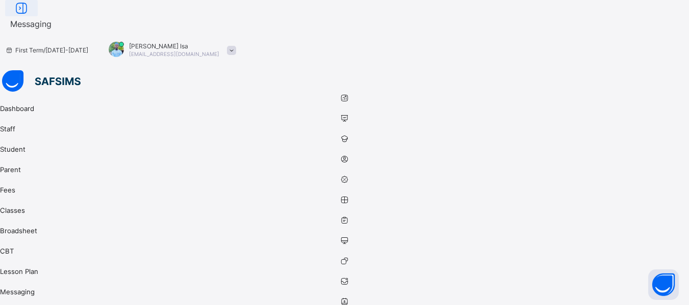
click at [30, 16] on icon at bounding box center [21, 8] width 17 height 15
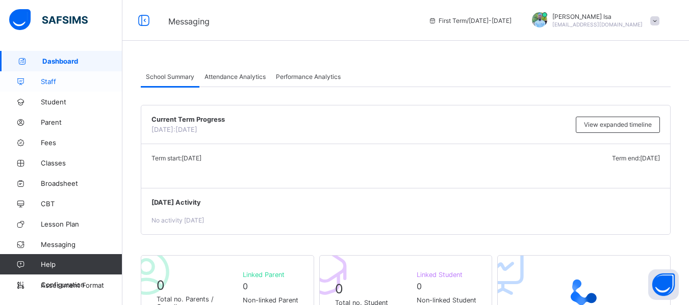
click at [27, 78] on icon at bounding box center [20, 82] width 41 height 8
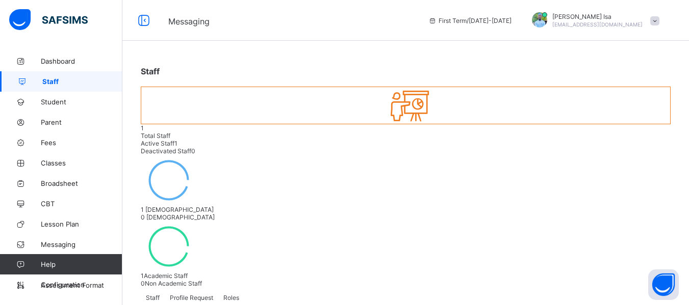
click at [29, 18] on img at bounding box center [48, 19] width 78 height 21
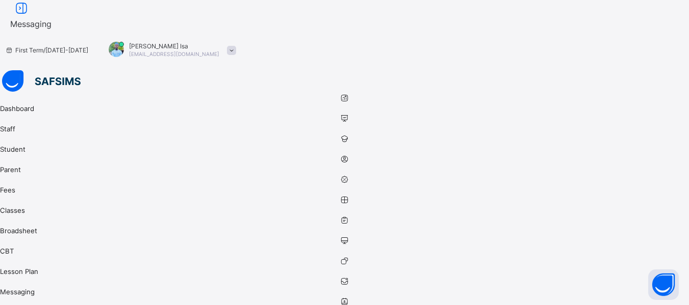
click at [29, 70] on div at bounding box center [344, 81] width 689 height 23
click at [30, 16] on icon at bounding box center [21, 8] width 17 height 15
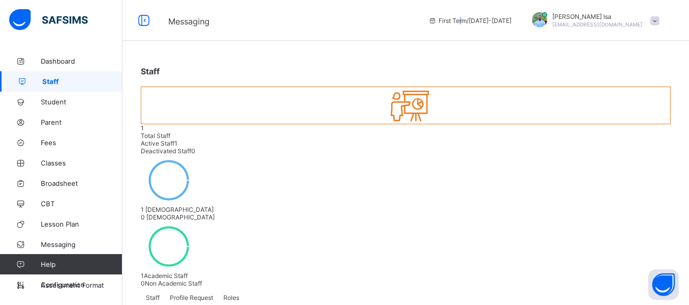
click at [507, 16] on div "First Term / [DATE]-[DATE]" at bounding box center [469, 20] width 93 height 41
click at [511, 22] on span "First Term / [DATE]-[DATE]" at bounding box center [469, 21] width 83 height 8
click at [652, 18] on div "[PERSON_NAME] Isa [EMAIL_ADDRESS][DOMAIN_NAME]" at bounding box center [592, 20] width 143 height 17
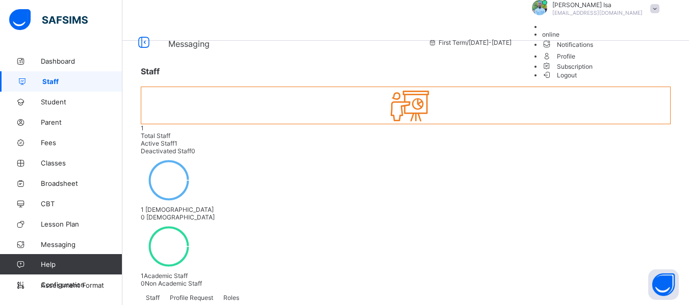
click at [593, 70] on span "Subscription" at bounding box center [567, 67] width 51 height 8
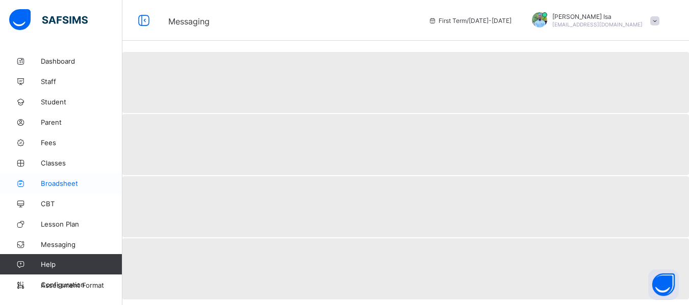
click at [52, 188] on link "Broadsheet" at bounding box center [61, 183] width 122 height 20
click at [39, 207] on icon at bounding box center [20, 204] width 41 height 8
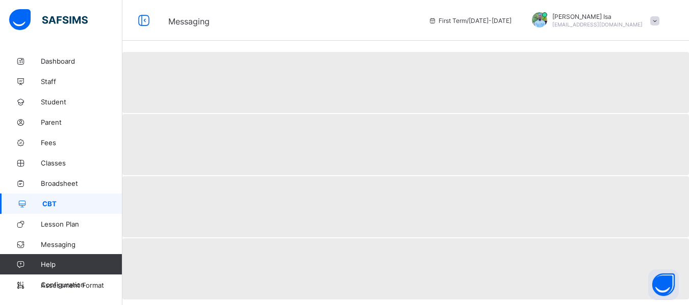
click at [39, 207] on icon at bounding box center [22, 204] width 41 height 8
click at [63, 228] on span "Lesson Plan" at bounding box center [82, 224] width 82 height 8
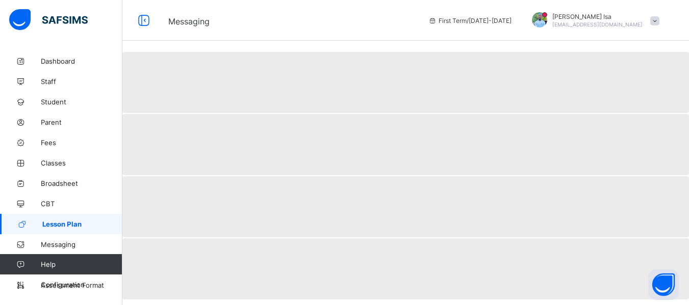
click at [64, 227] on span "Lesson Plan" at bounding box center [82, 224] width 80 height 8
click at [659, 23] on span at bounding box center [654, 20] width 9 height 9
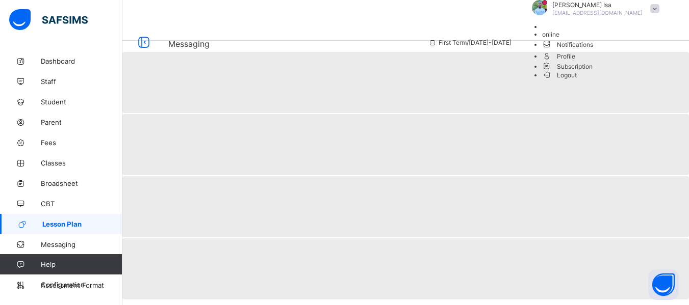
click at [648, 50] on span "Notifications" at bounding box center [603, 44] width 122 height 12
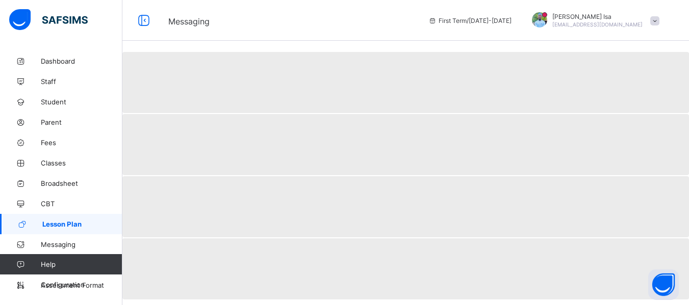
click at [659, 23] on span at bounding box center [654, 20] width 9 height 9
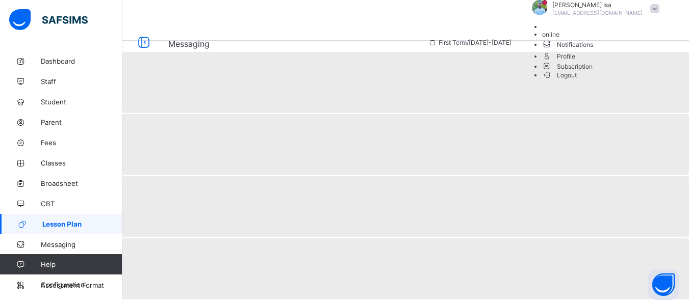
click at [645, 62] on span "Profile" at bounding box center [603, 56] width 122 height 12
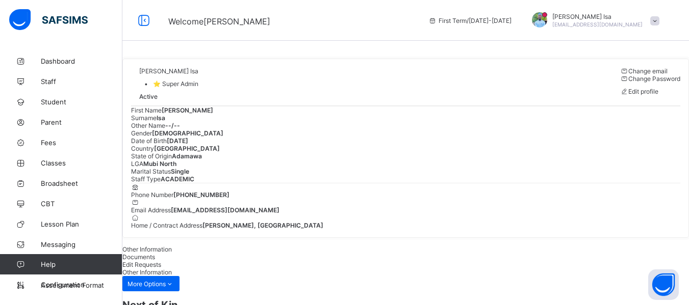
click at [653, 90] on span "Edit profile" at bounding box center [643, 92] width 30 height 8
select select "**"
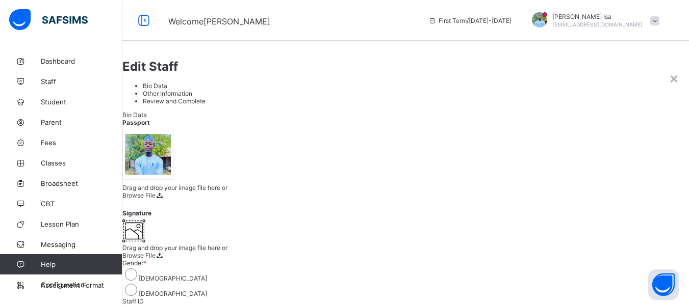
click at [122, 74] on div "Edit Staff" at bounding box center [405, 66] width 566 height 15
click at [669, 69] on div "×" at bounding box center [674, 77] width 10 height 17
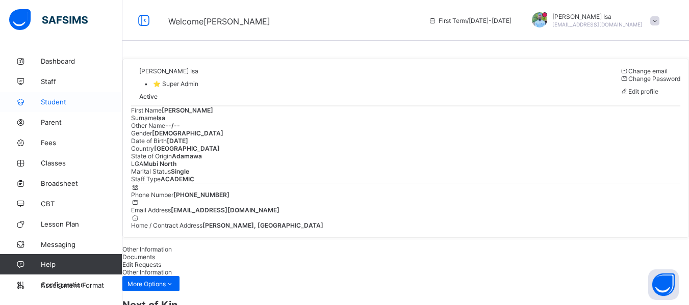
click at [61, 95] on link "Student" at bounding box center [61, 102] width 122 height 20
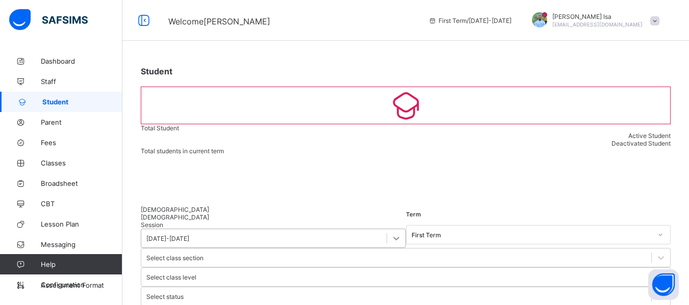
scroll to position [102, 0]
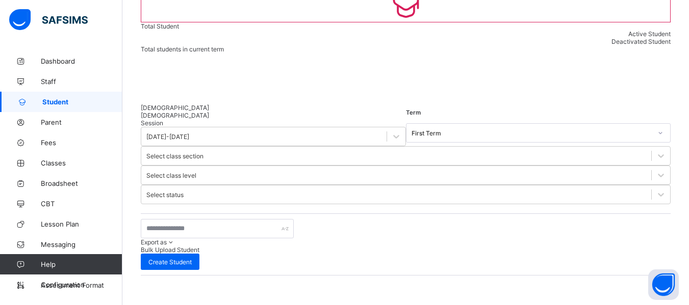
click at [651, 125] on div at bounding box center [659, 133] width 17 height 16
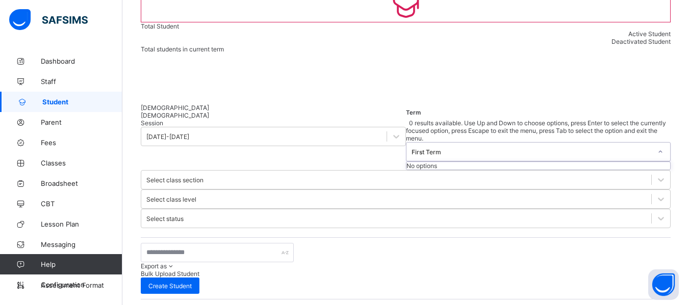
click at [651, 144] on div at bounding box center [659, 152] width 17 height 16
click at [651, 171] on div at bounding box center [660, 180] width 18 height 18
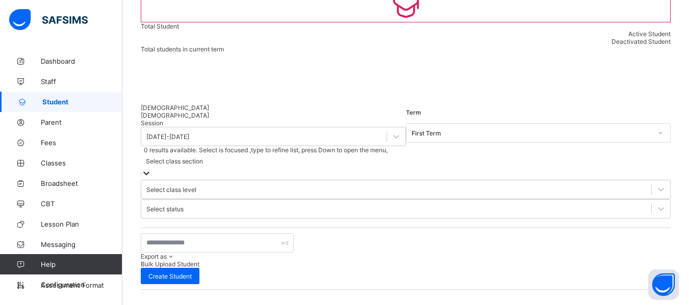
click at [151, 168] on icon at bounding box center [146, 173] width 10 height 10
click at [196, 186] on div "Select class level" at bounding box center [171, 190] width 50 height 8
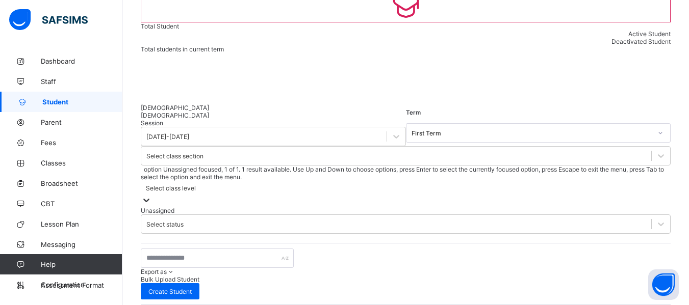
click at [298, 119] on div "Session [DATE]-[DATE] Term First Term Select class section option Unassigned fo…" at bounding box center [406, 176] width 530 height 115
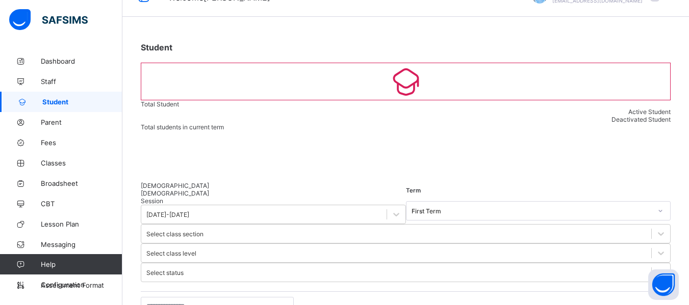
scroll to position [0, 0]
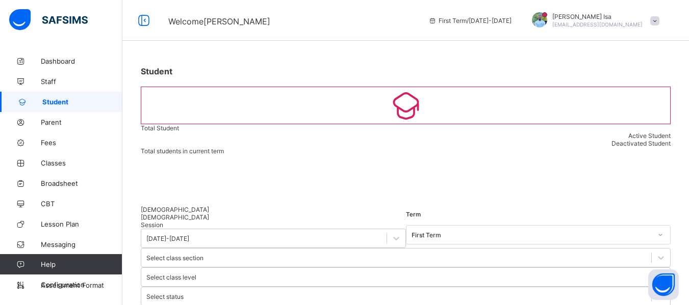
select select "**"
